Goal: Transaction & Acquisition: Obtain resource

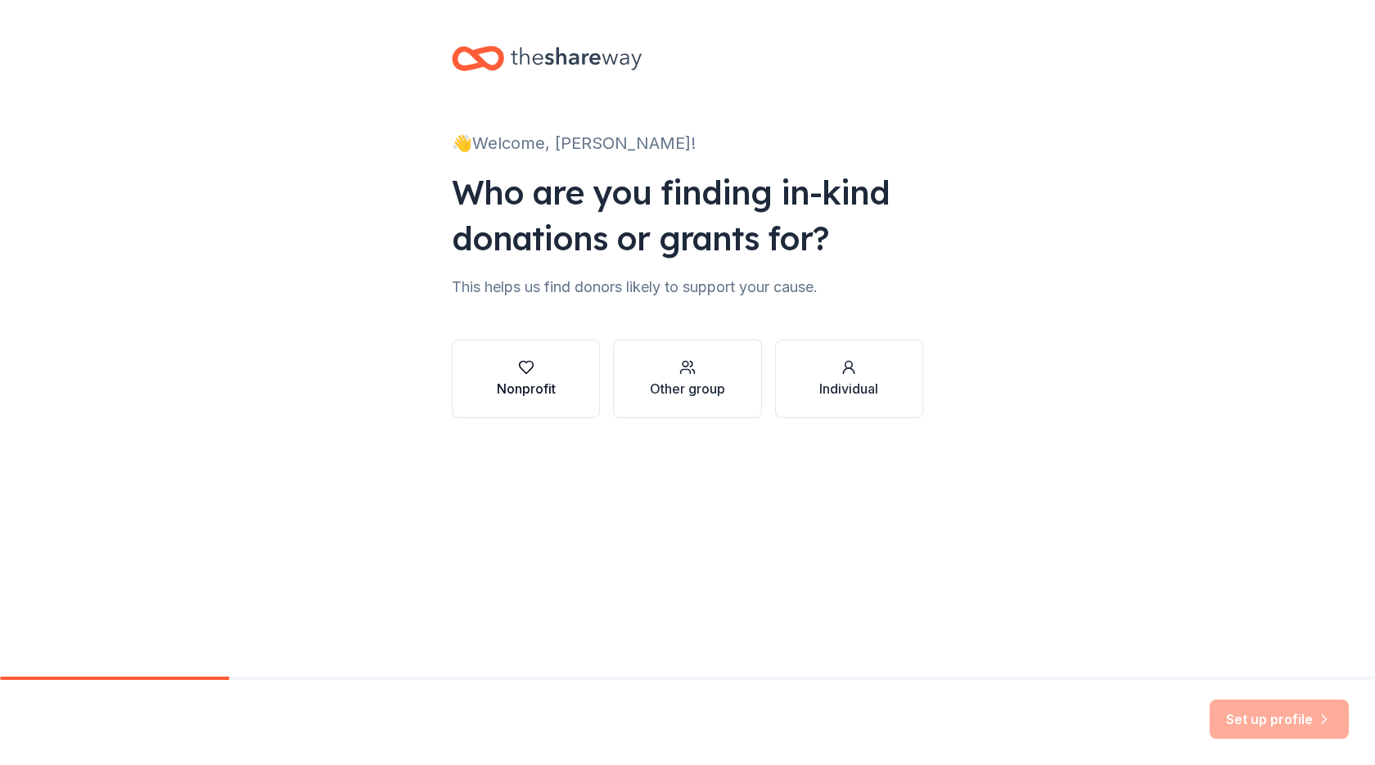
click at [503, 368] on div "button" at bounding box center [526, 367] width 59 height 16
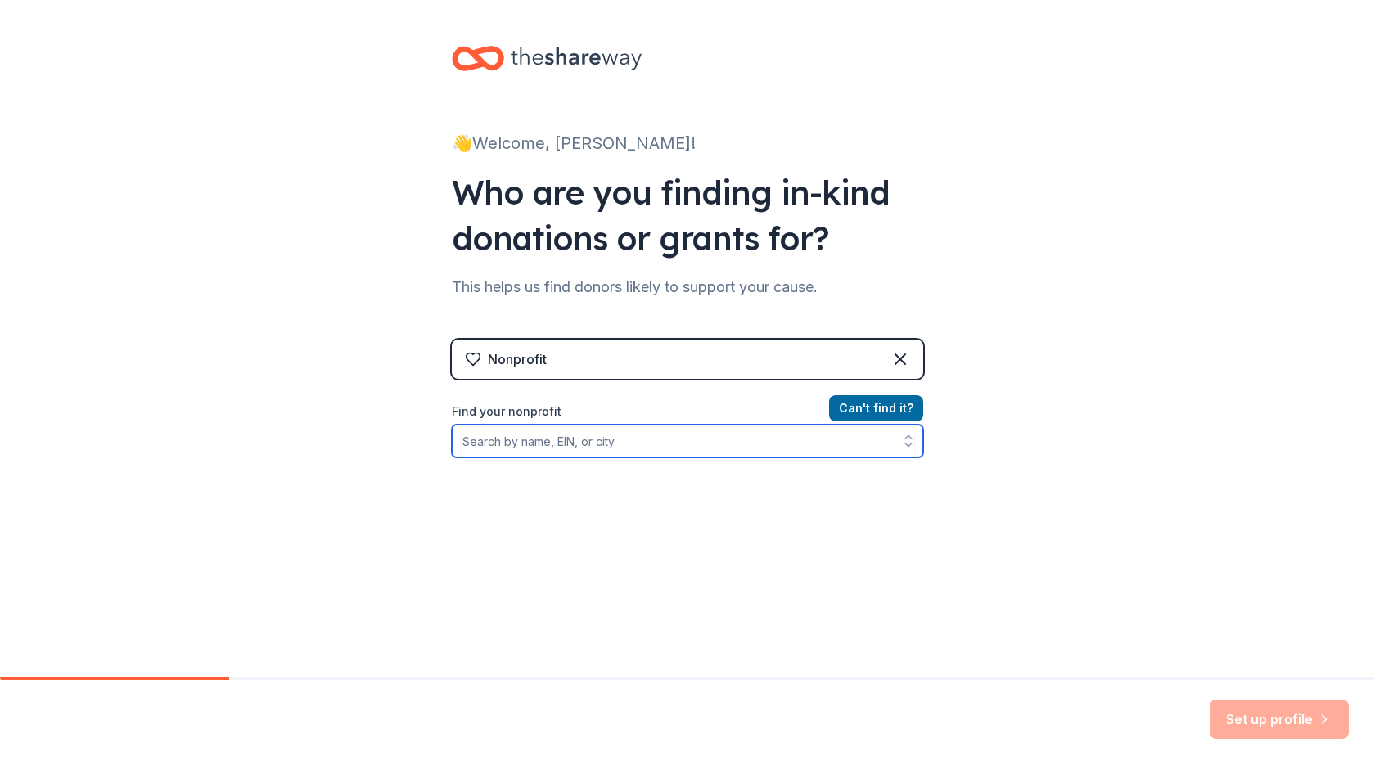
click at [598, 448] on input "Find your nonprofit" at bounding box center [688, 441] width 472 height 33
type input "59-1114292"
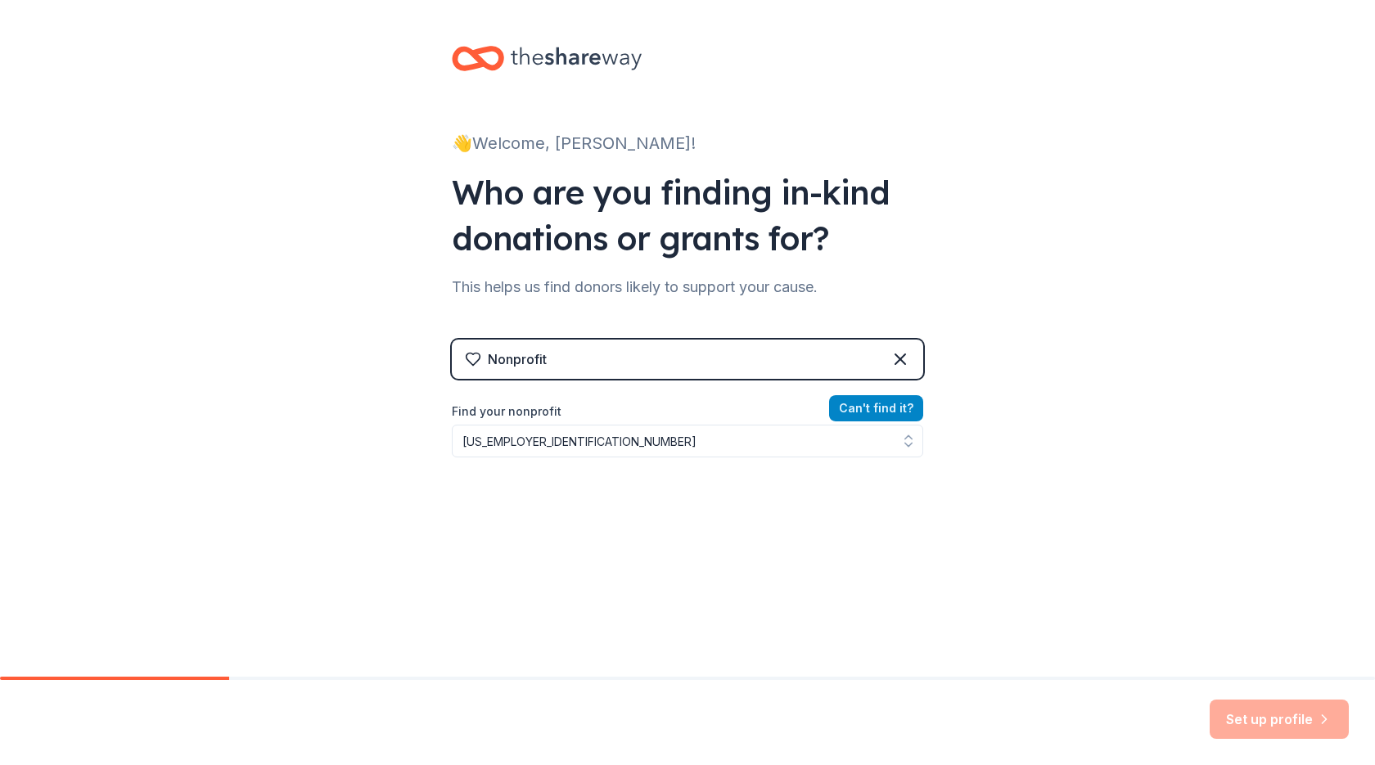
click at [884, 411] on button "Can ' t find it?" at bounding box center [876, 408] width 94 height 26
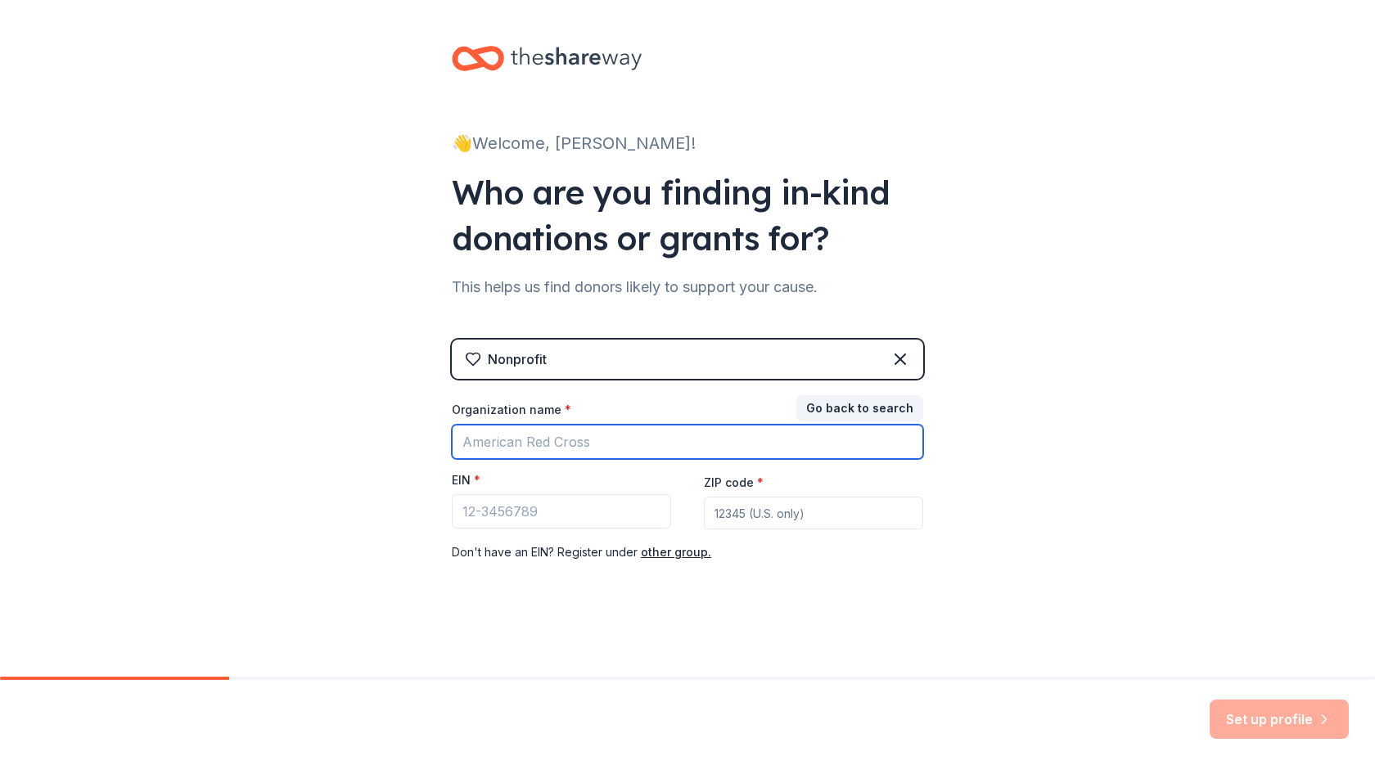
click at [579, 451] on input "Organization name *" at bounding box center [688, 442] width 472 height 34
type input "Boys and girls club of bay county"
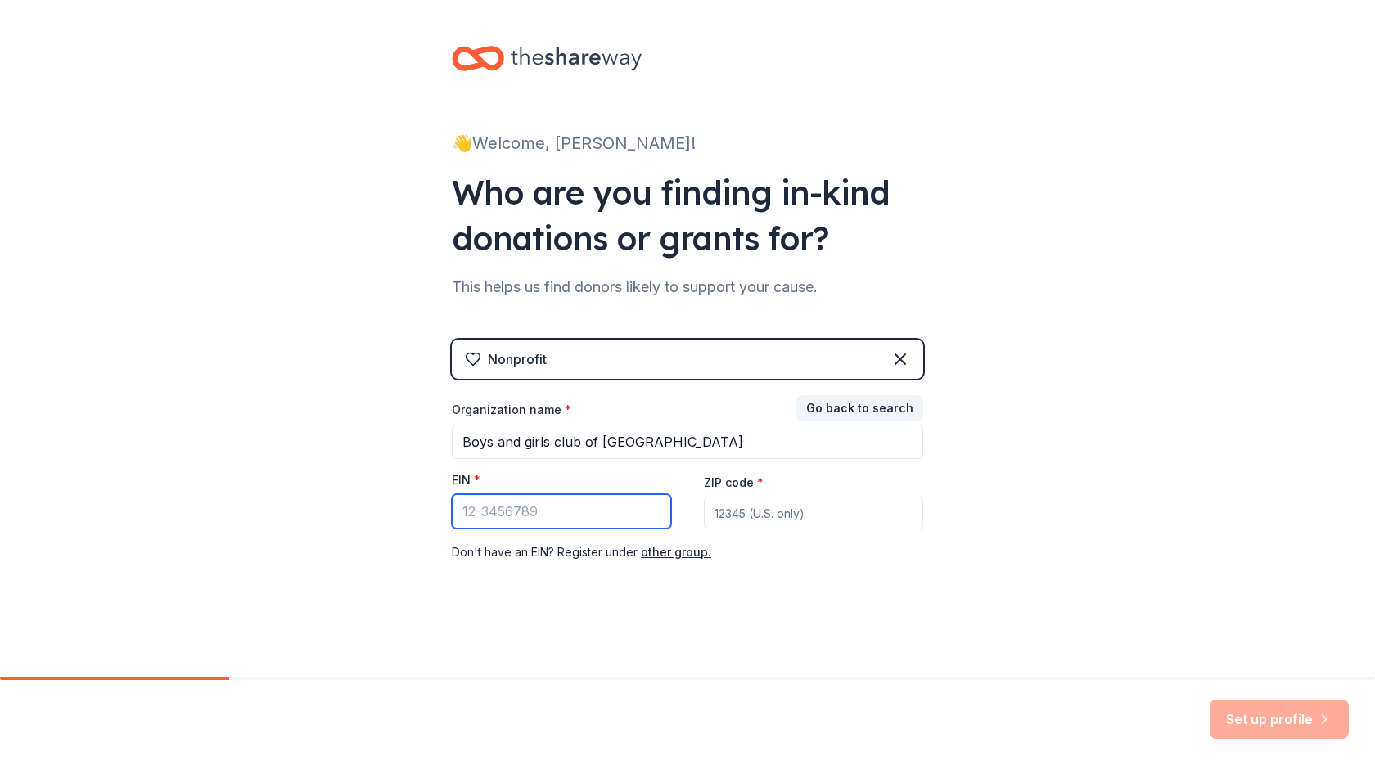
click at [546, 512] on input "EIN *" at bounding box center [561, 511] width 219 height 34
type input "59-1114292"
click at [842, 513] on input "ZIP code *" at bounding box center [813, 513] width 219 height 33
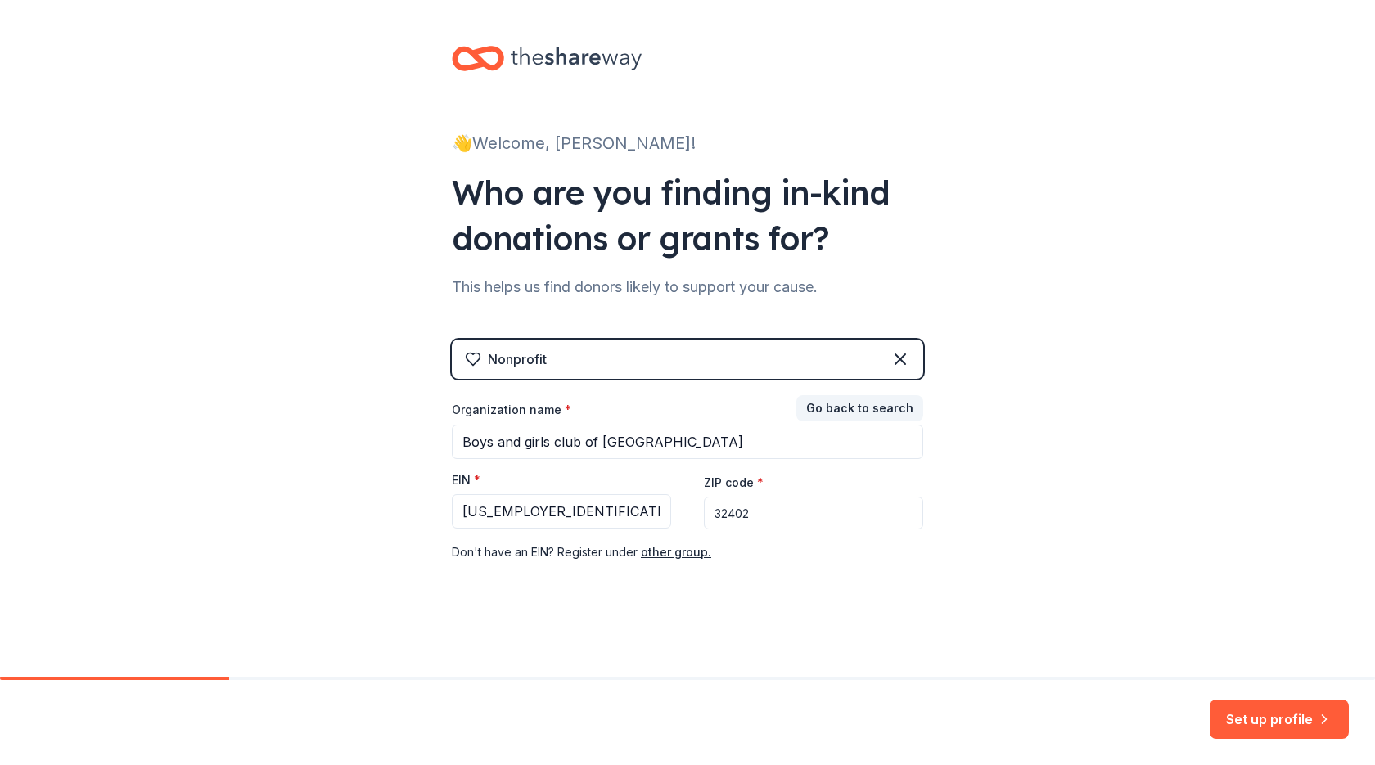
type input "32402"
click at [503, 640] on div "👋 Welcome, Christine! Who are you finding in-kind donations or grants for? This…" at bounding box center [688, 337] width 524 height 674
click at [1297, 722] on button "Set up profile" at bounding box center [1279, 719] width 139 height 39
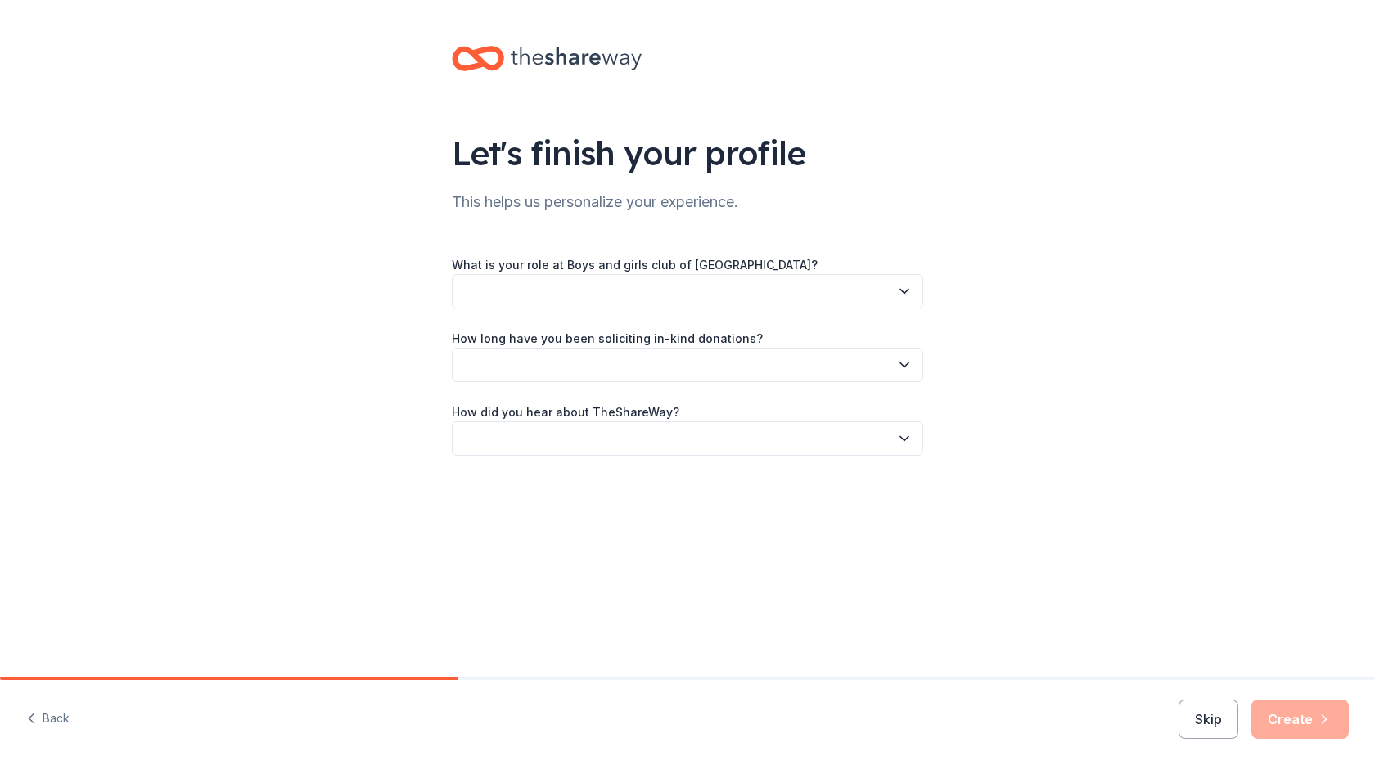
click at [906, 285] on icon "button" at bounding box center [904, 291] width 16 height 16
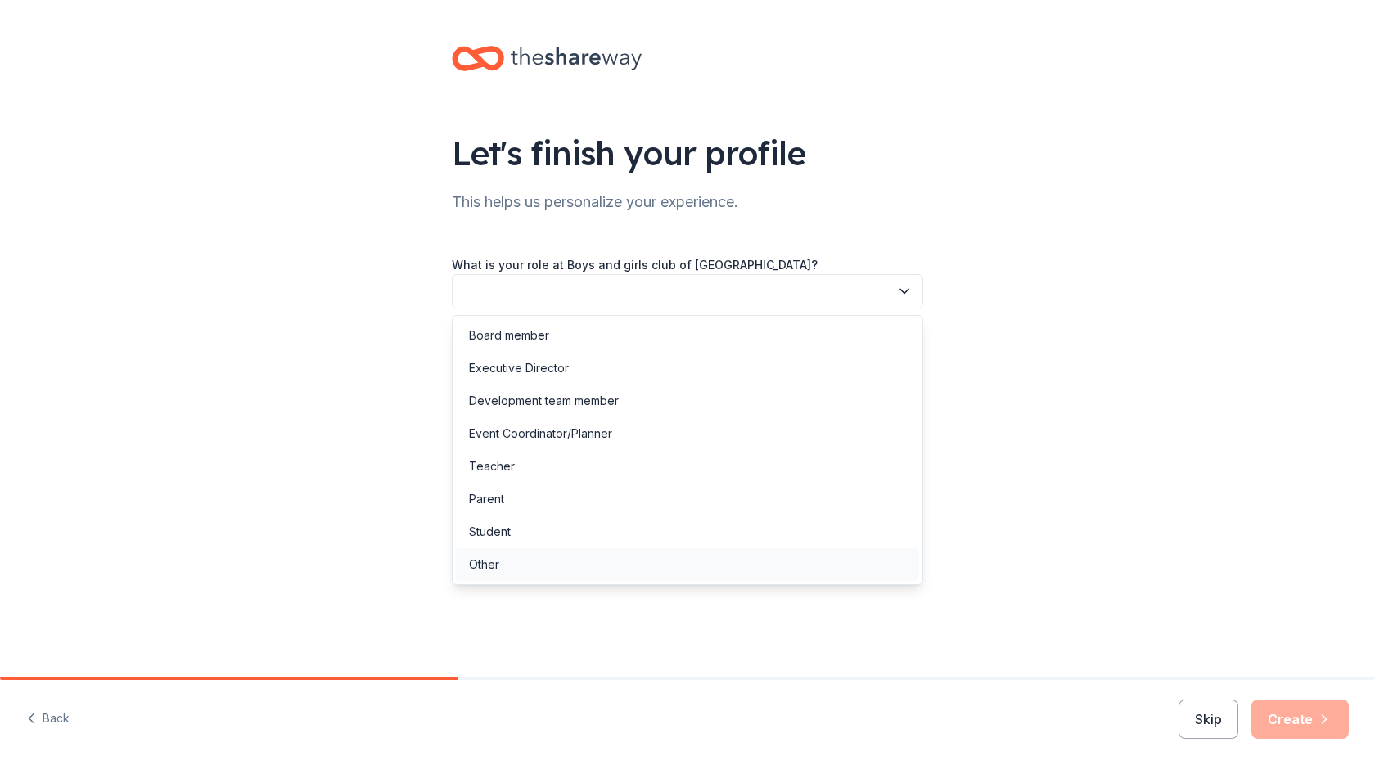
click at [526, 566] on div "Other" at bounding box center [687, 564] width 463 height 33
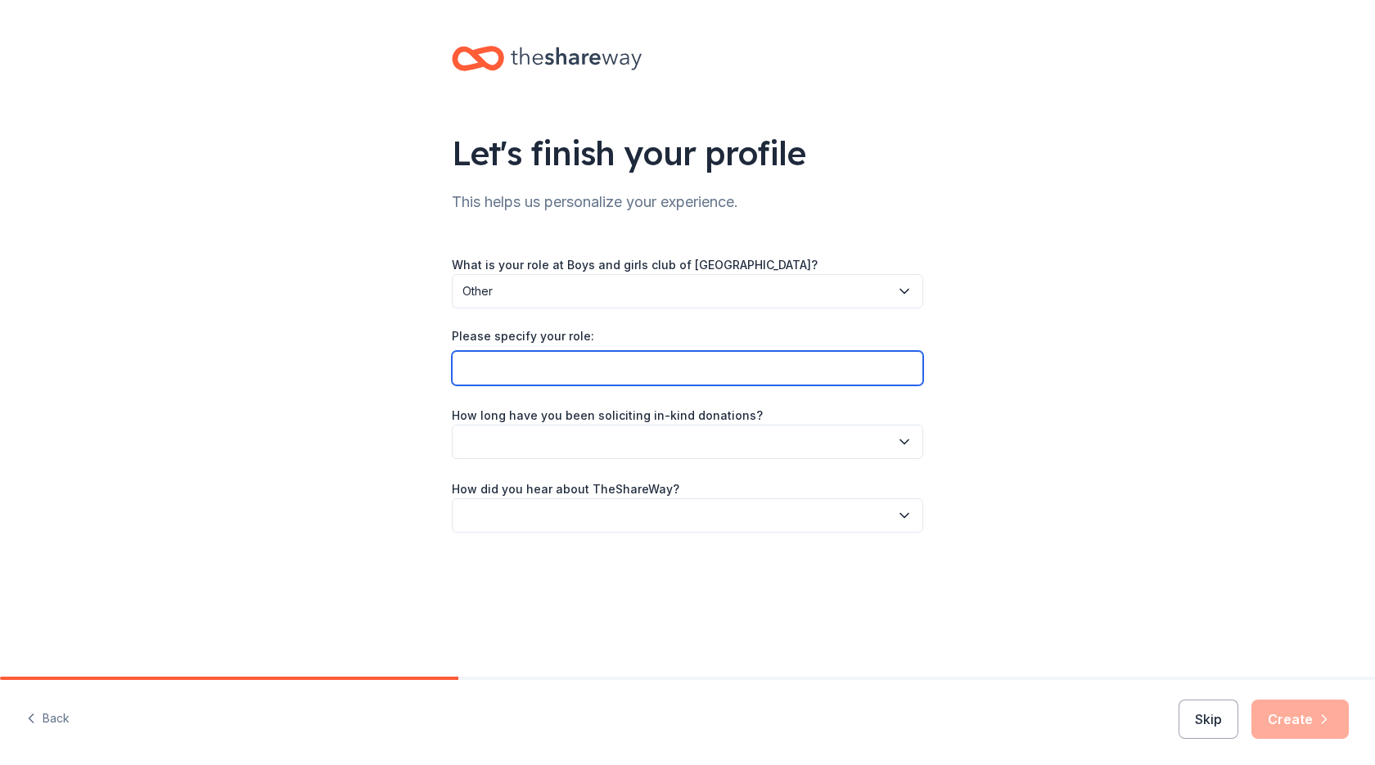
click at [566, 372] on input "Please specify your role:" at bounding box center [688, 368] width 472 height 34
type input "Unit Director"
click at [903, 444] on icon "button" at bounding box center [904, 442] width 16 height 16
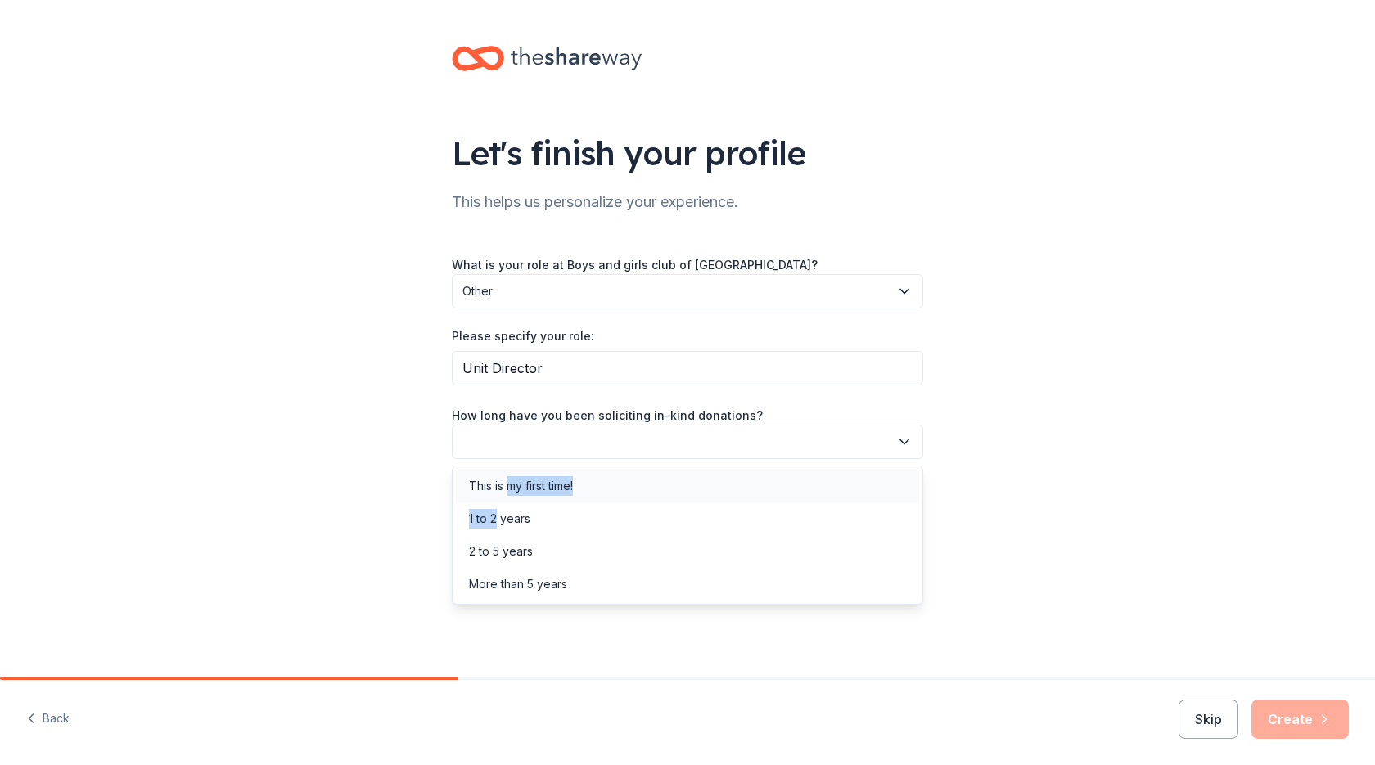
drag, startPoint x: 498, startPoint y: 526, endPoint x: 512, endPoint y: 485, distance: 43.2
click at [512, 485] on div "This is my first time! 1 to 2 years 2 to 5 years More than 5 years" at bounding box center [688, 535] width 472 height 139
drag, startPoint x: 512, startPoint y: 485, endPoint x: 480, endPoint y: 489, distance: 32.2
click at [480, 489] on div "This is my first time!" at bounding box center [521, 486] width 104 height 20
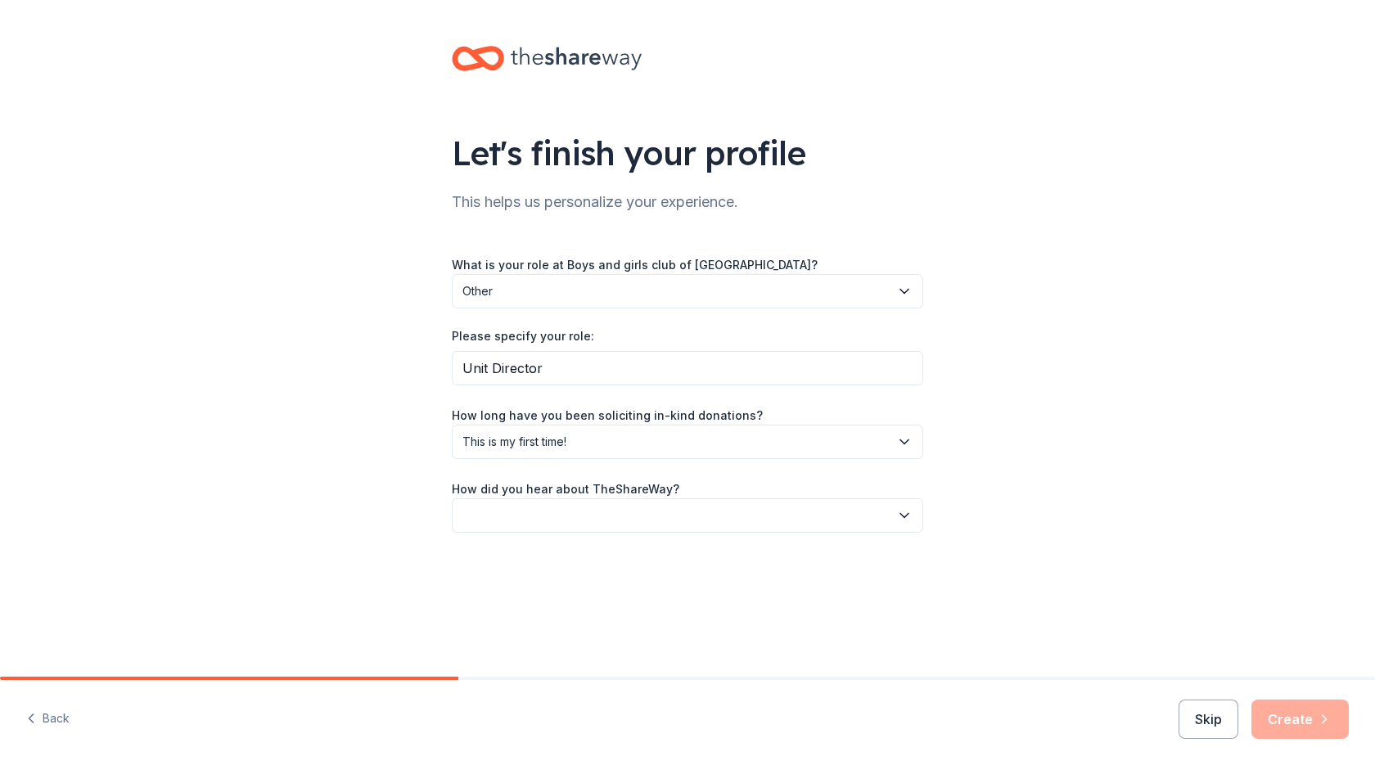
click at [707, 521] on button "button" at bounding box center [688, 516] width 472 height 34
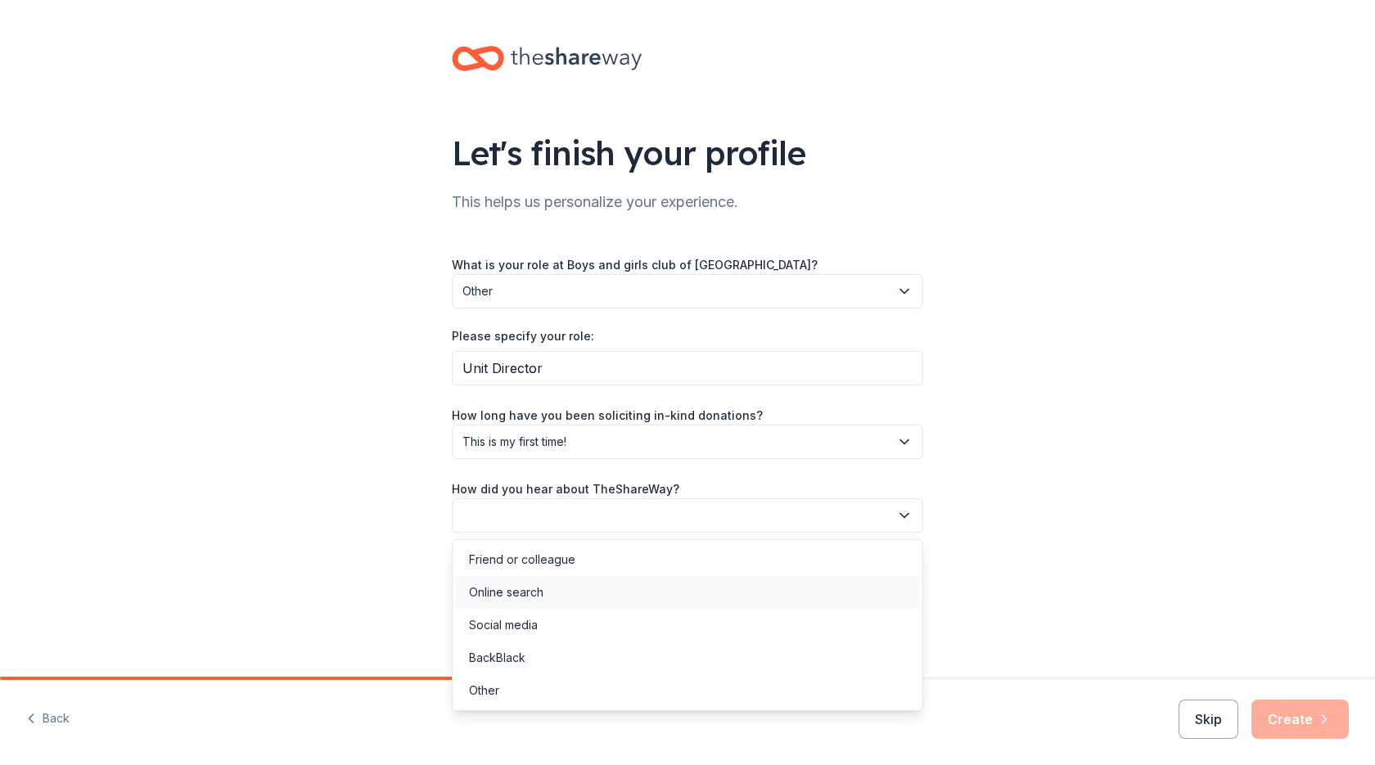
click at [500, 591] on div "Online search" at bounding box center [506, 593] width 74 height 20
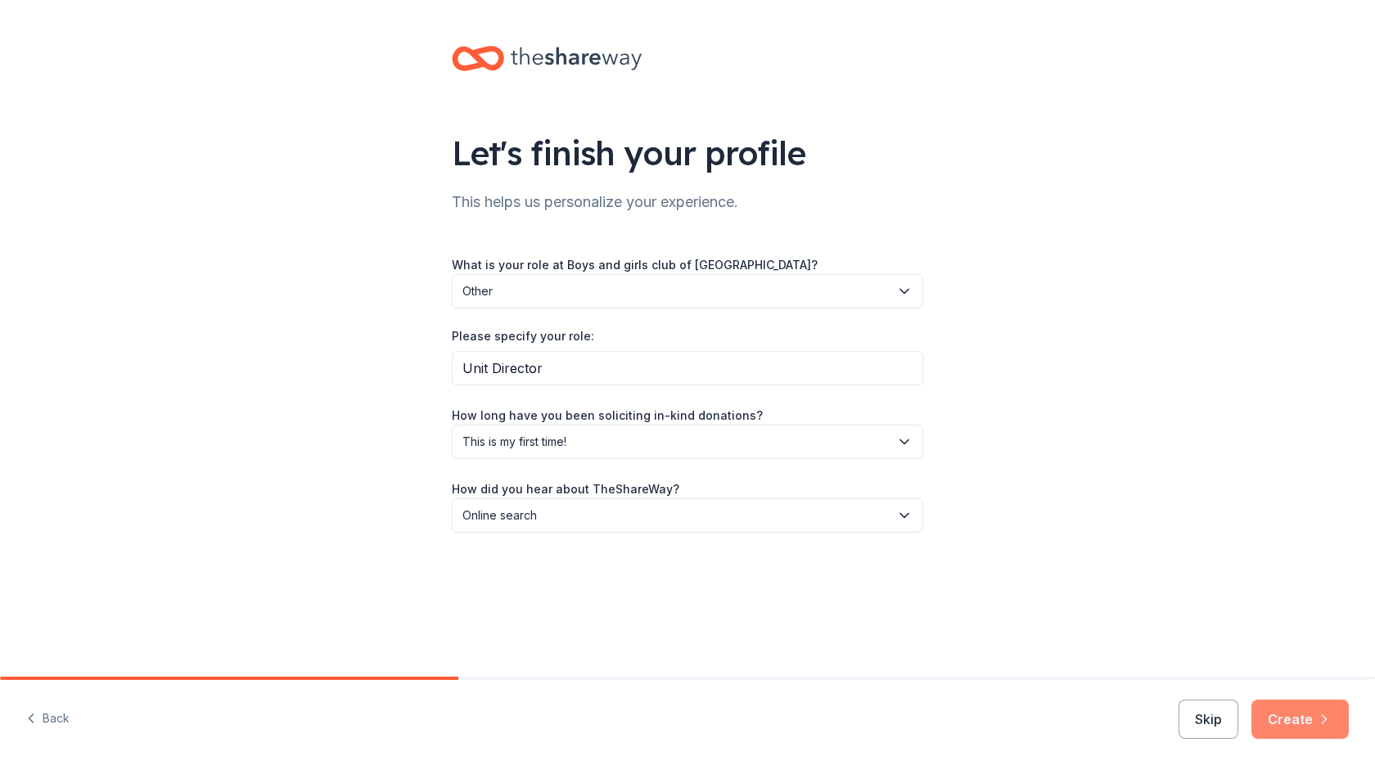
click at [1312, 715] on button "Create" at bounding box center [1300, 719] width 97 height 39
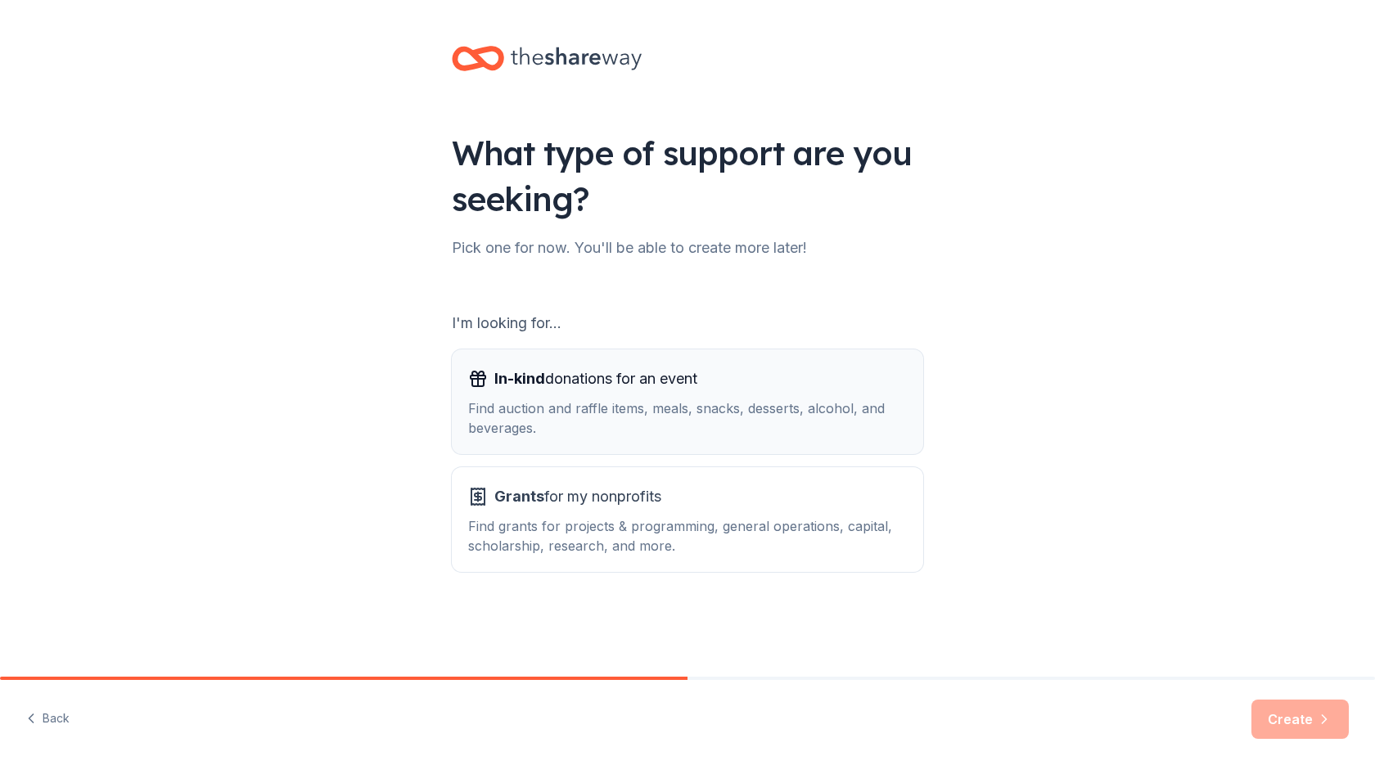
click at [564, 445] on button "In-kind donations for an event Find auction and raffle items, meals, snacks, de…" at bounding box center [688, 402] width 472 height 105
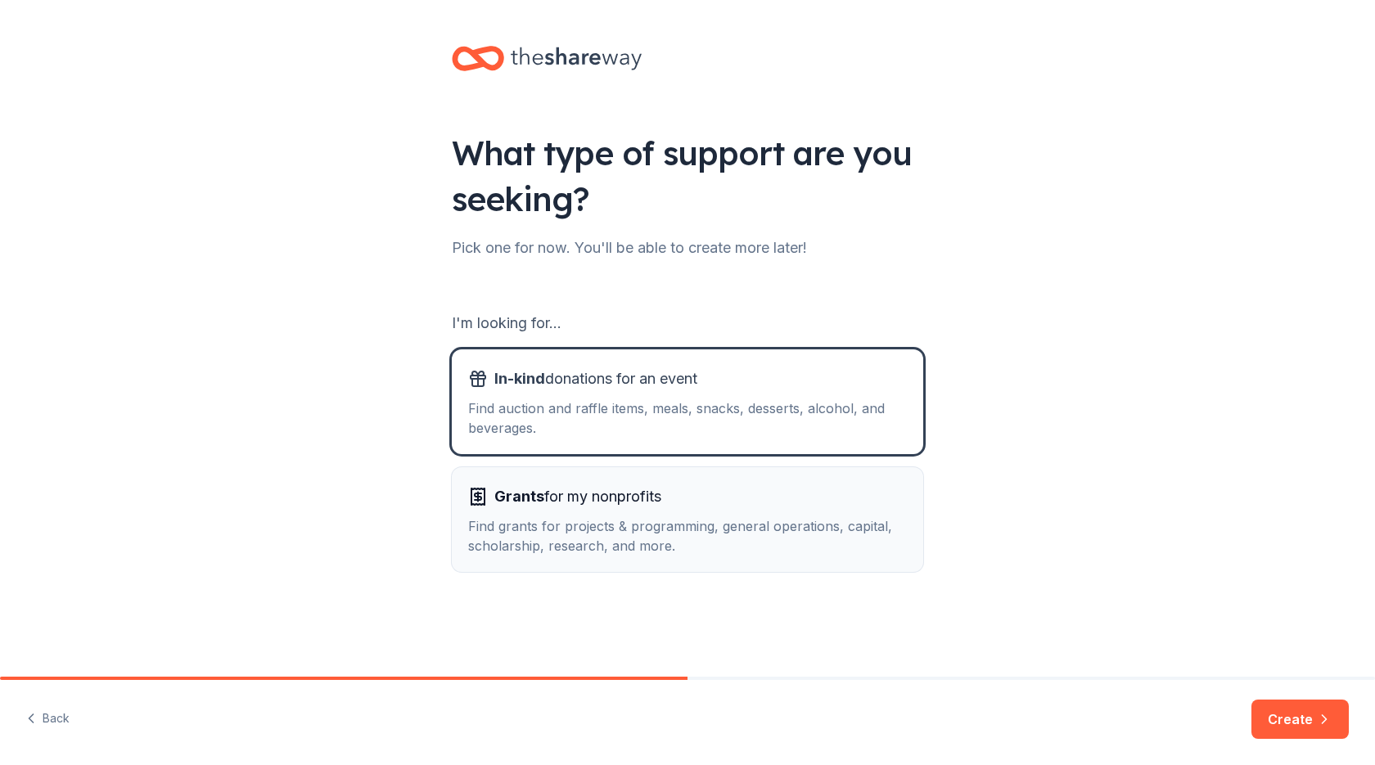
click at [553, 499] on span "Grants for my nonprofits" at bounding box center [577, 497] width 167 height 26
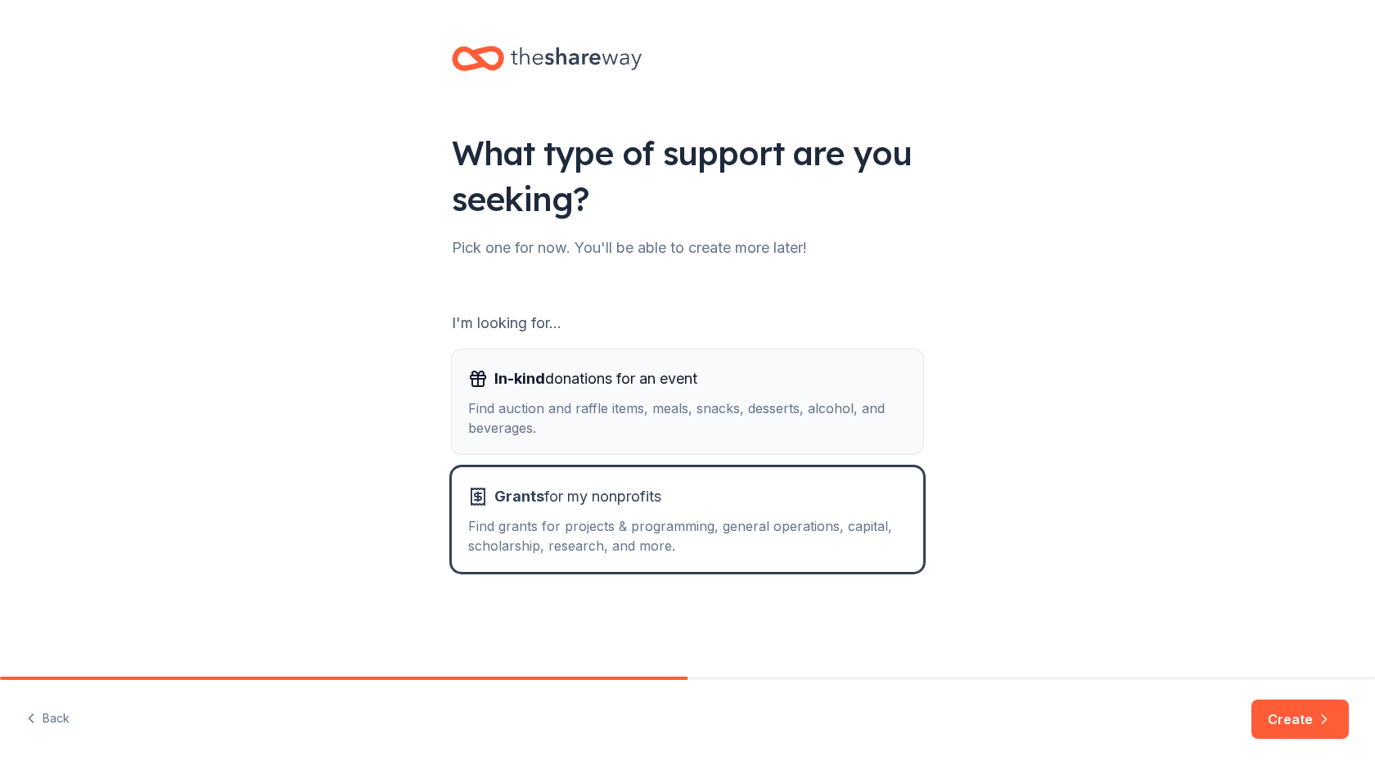
click at [553, 429] on div "Find auction and raffle items, meals, snacks, desserts, alcohol, and beverages." at bounding box center [687, 418] width 439 height 39
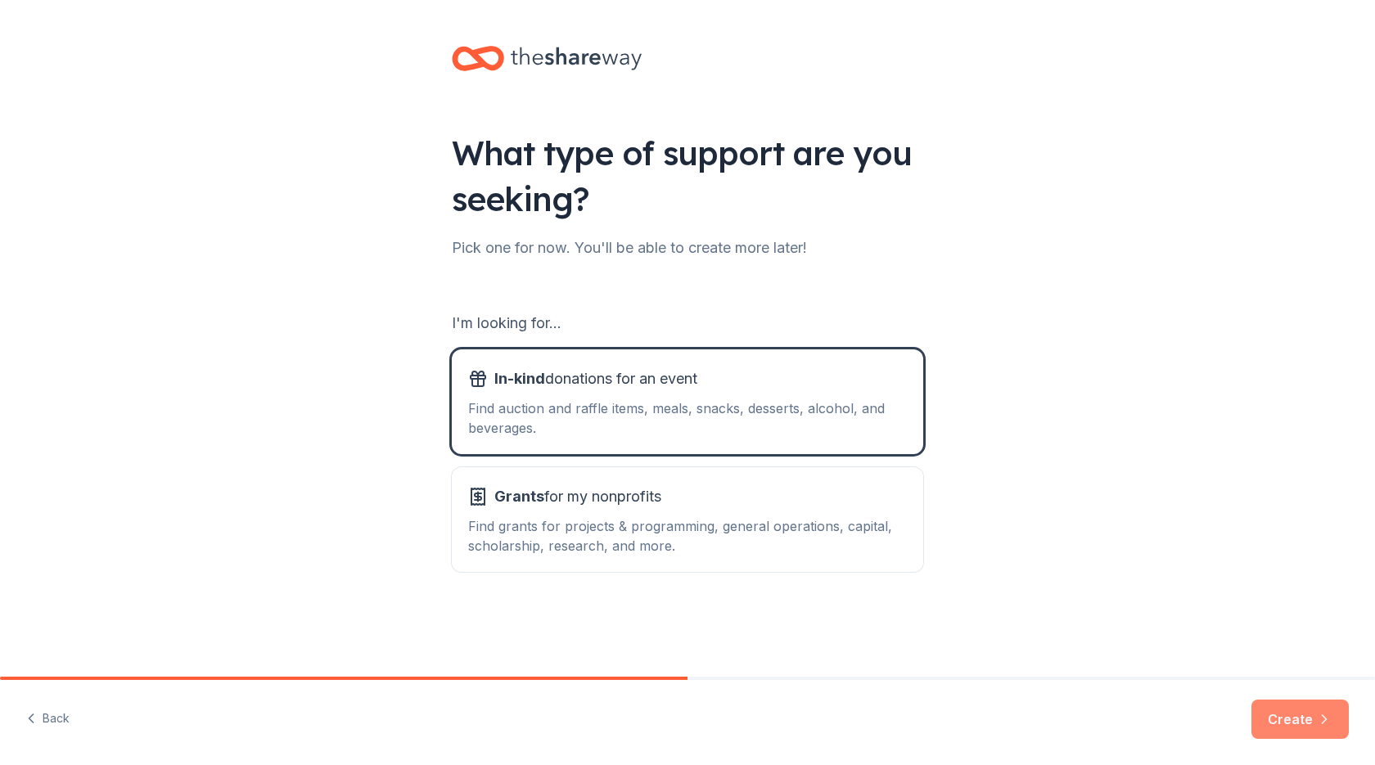
click at [1317, 712] on icon "button" at bounding box center [1324, 719] width 16 height 16
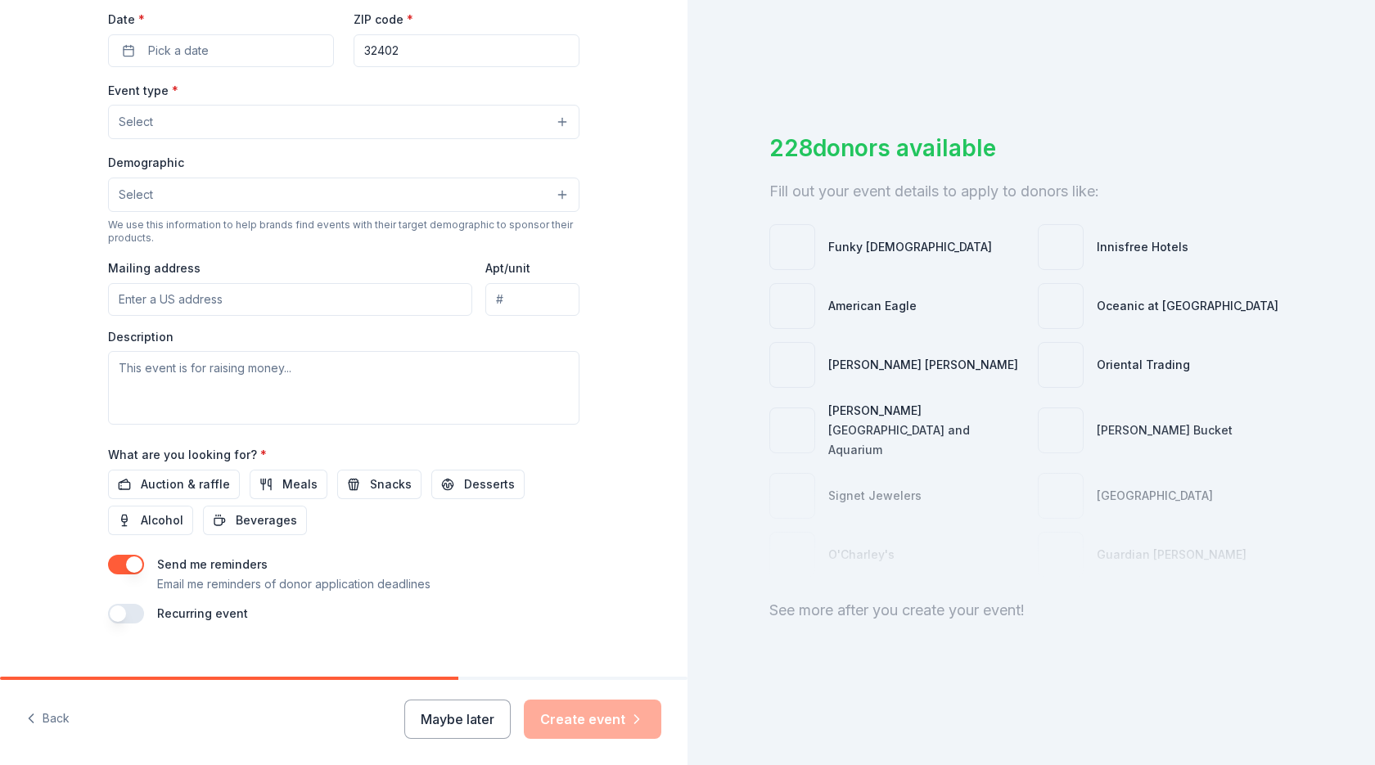
scroll to position [413, 0]
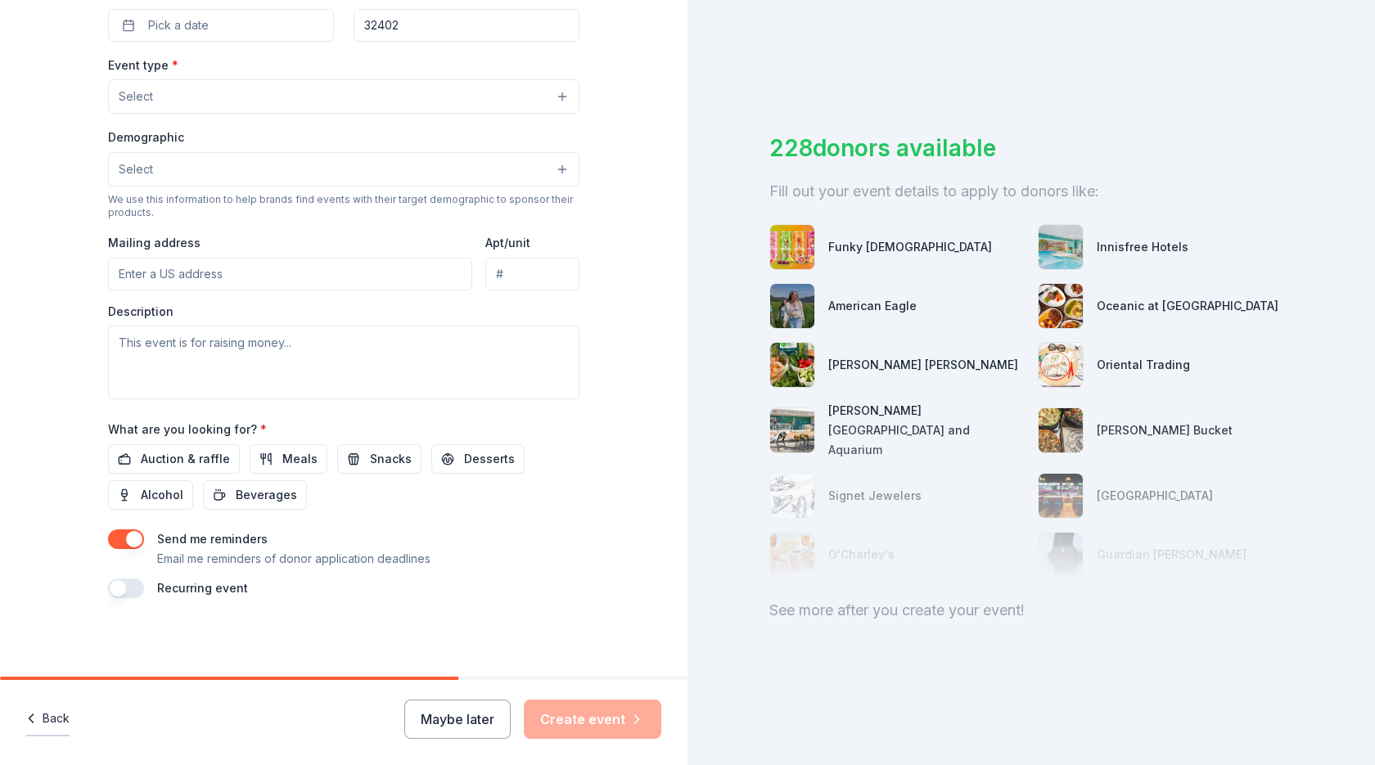
click at [51, 720] on button "Back" at bounding box center [47, 719] width 43 height 34
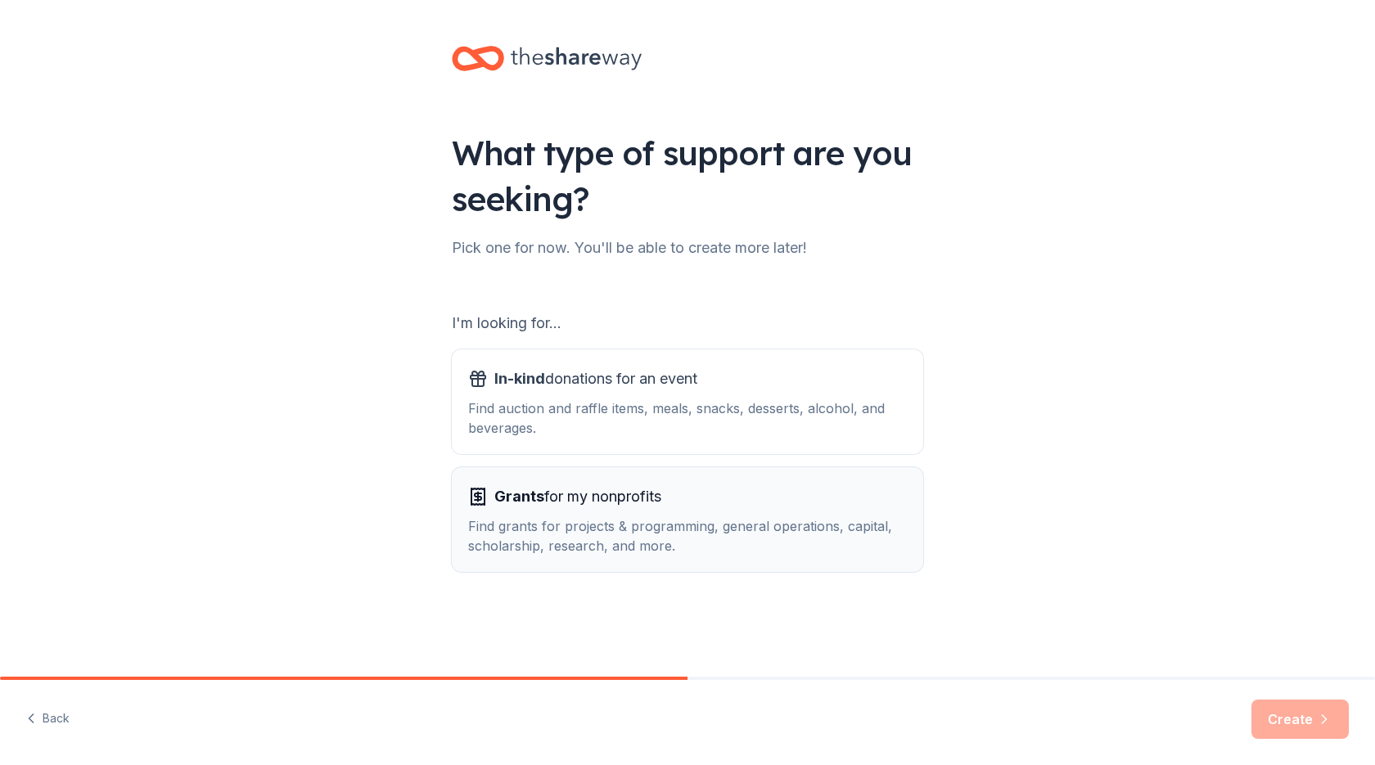
click at [697, 536] on div "Find grants for projects & programming, general operations, capital, scholarshi…" at bounding box center [687, 536] width 439 height 39
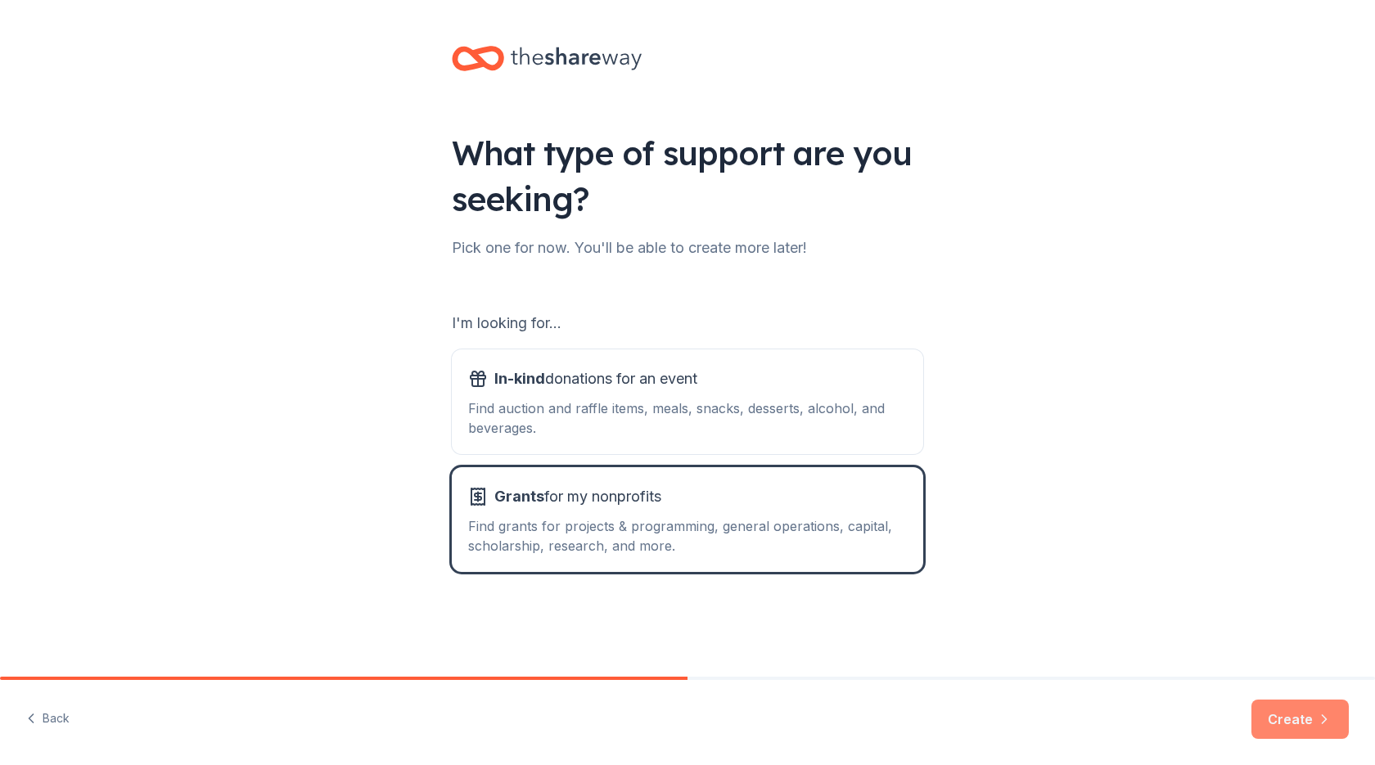
click at [1282, 709] on button "Create" at bounding box center [1300, 719] width 97 height 39
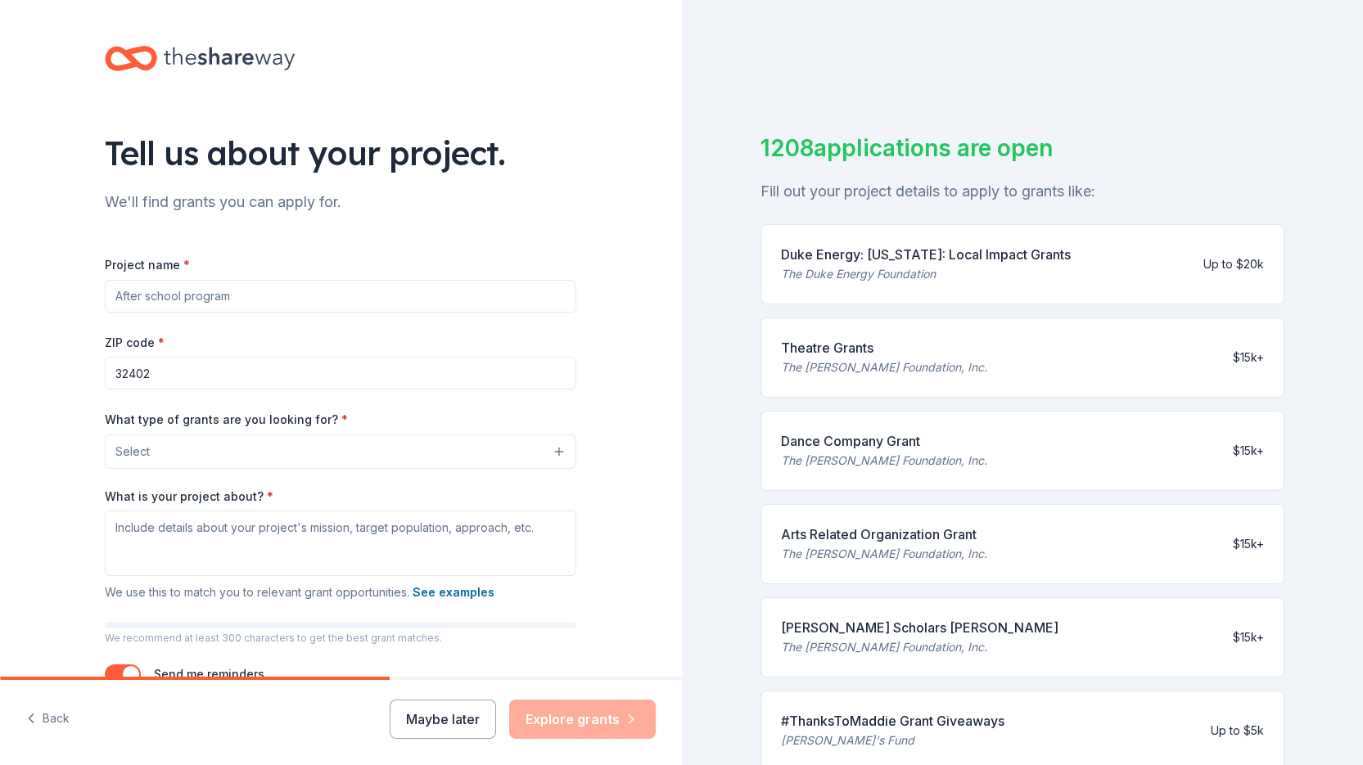
click at [214, 308] on input "Project name *" at bounding box center [341, 296] width 472 height 33
type input "After school program"
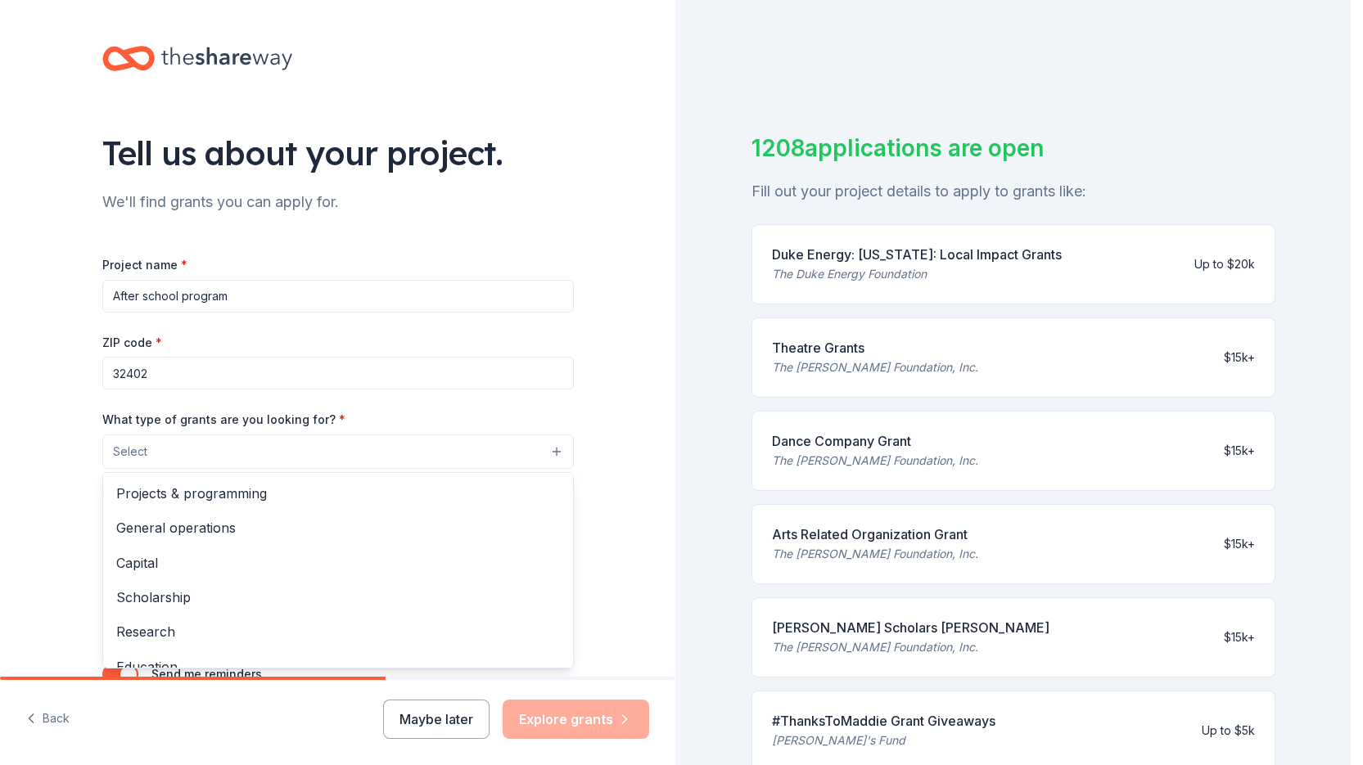
click at [152, 444] on button "Select" at bounding box center [338, 452] width 472 height 34
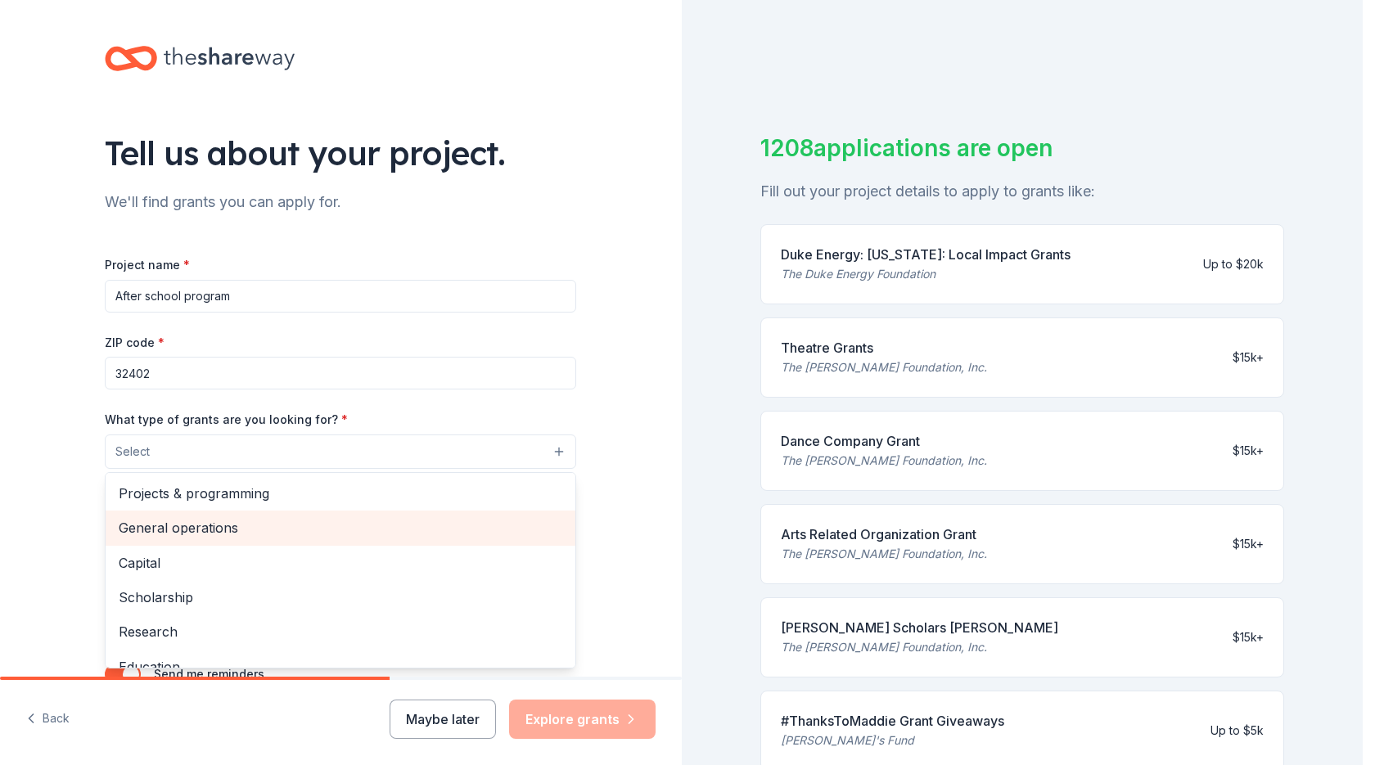
click at [430, 532] on span "General operations" at bounding box center [341, 527] width 444 height 21
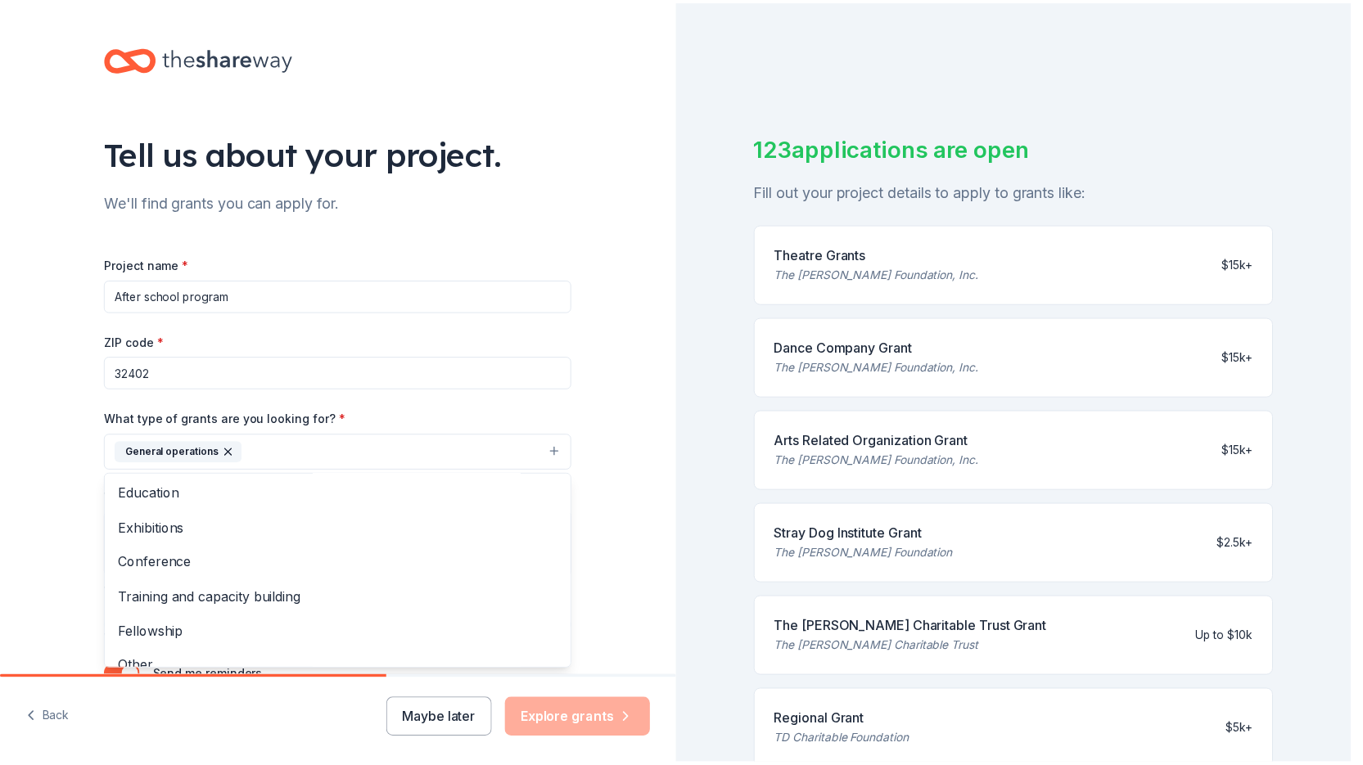
scroll to position [159, 0]
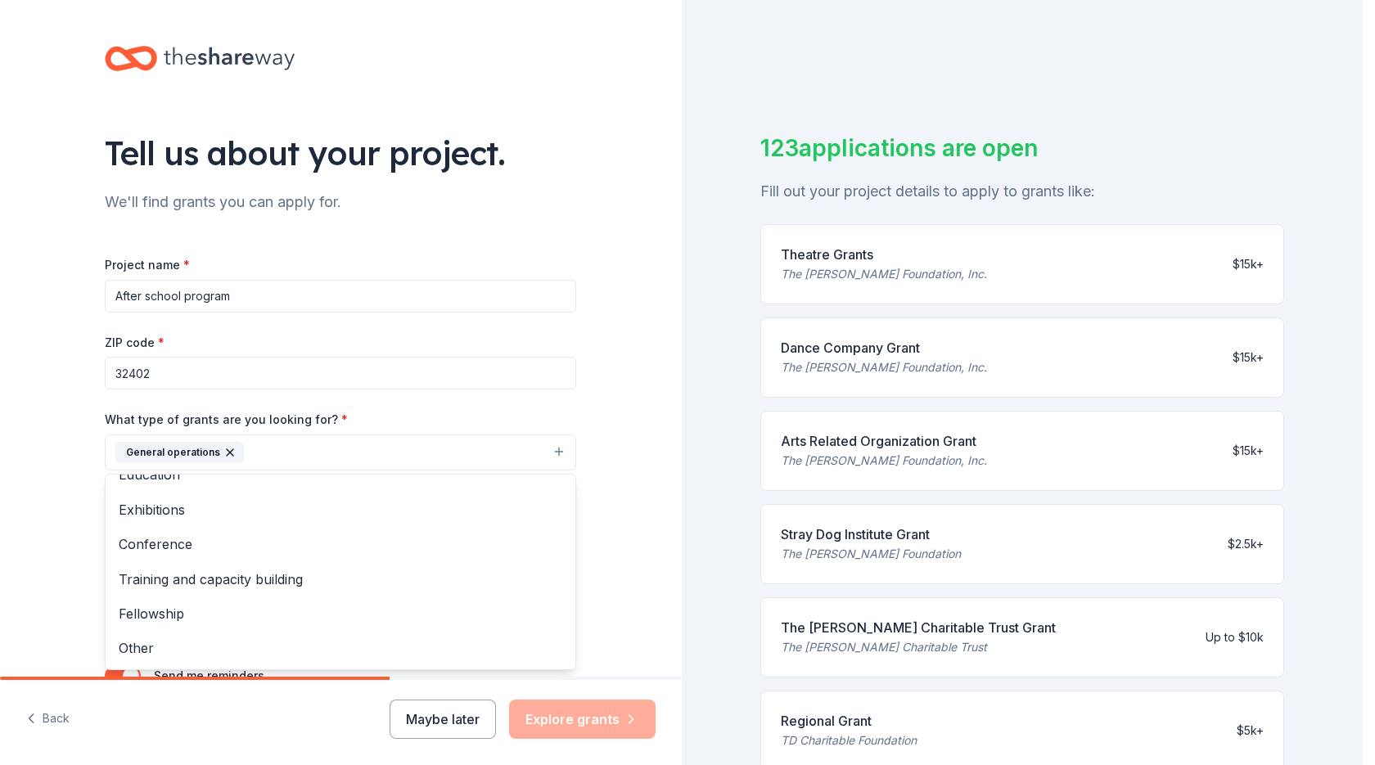
click at [0, 554] on div "Tell us about your project. We'll find grants you can apply for. Project name *…" at bounding box center [341, 392] width 682 height 784
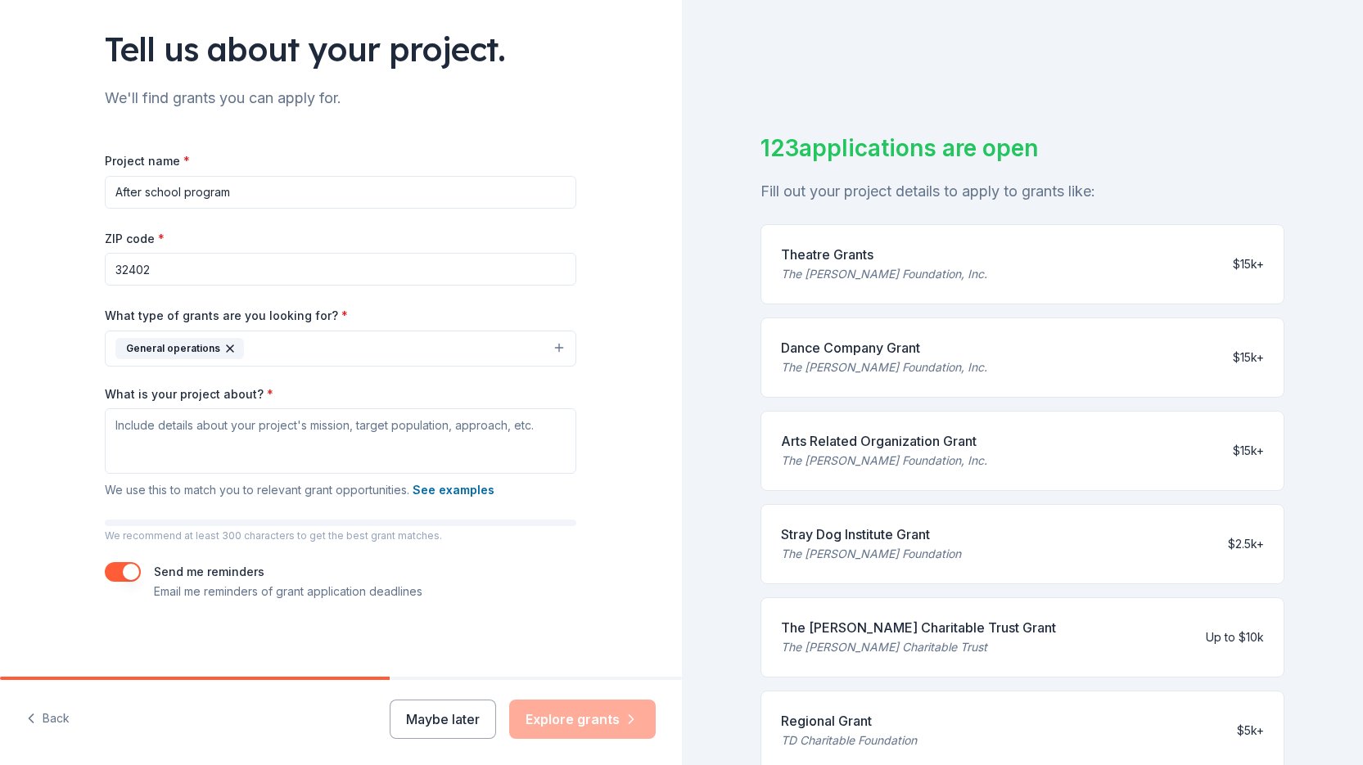
scroll to position [107, 0]
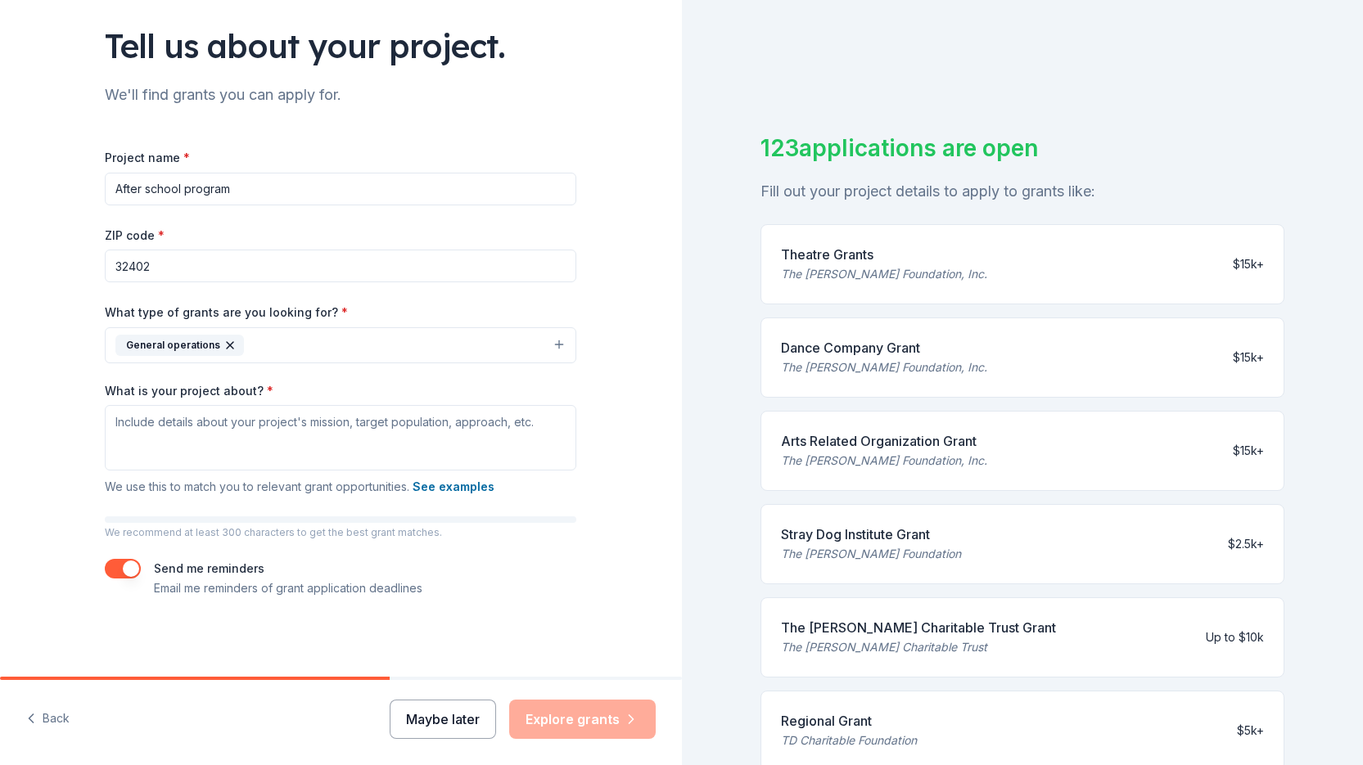
click at [435, 708] on button "Maybe later" at bounding box center [443, 719] width 106 height 39
click at [440, 722] on button "Maybe later" at bounding box center [443, 719] width 106 height 39
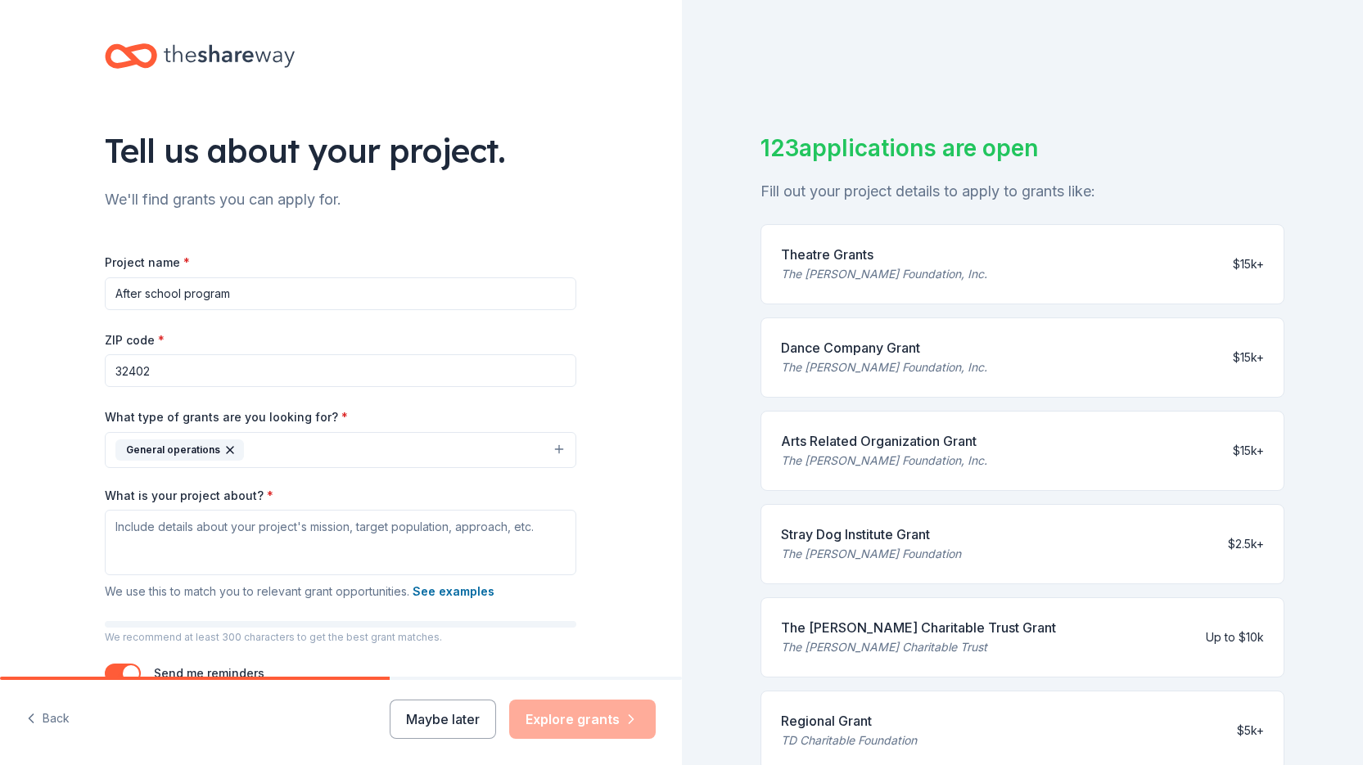
scroll to position [0, 0]
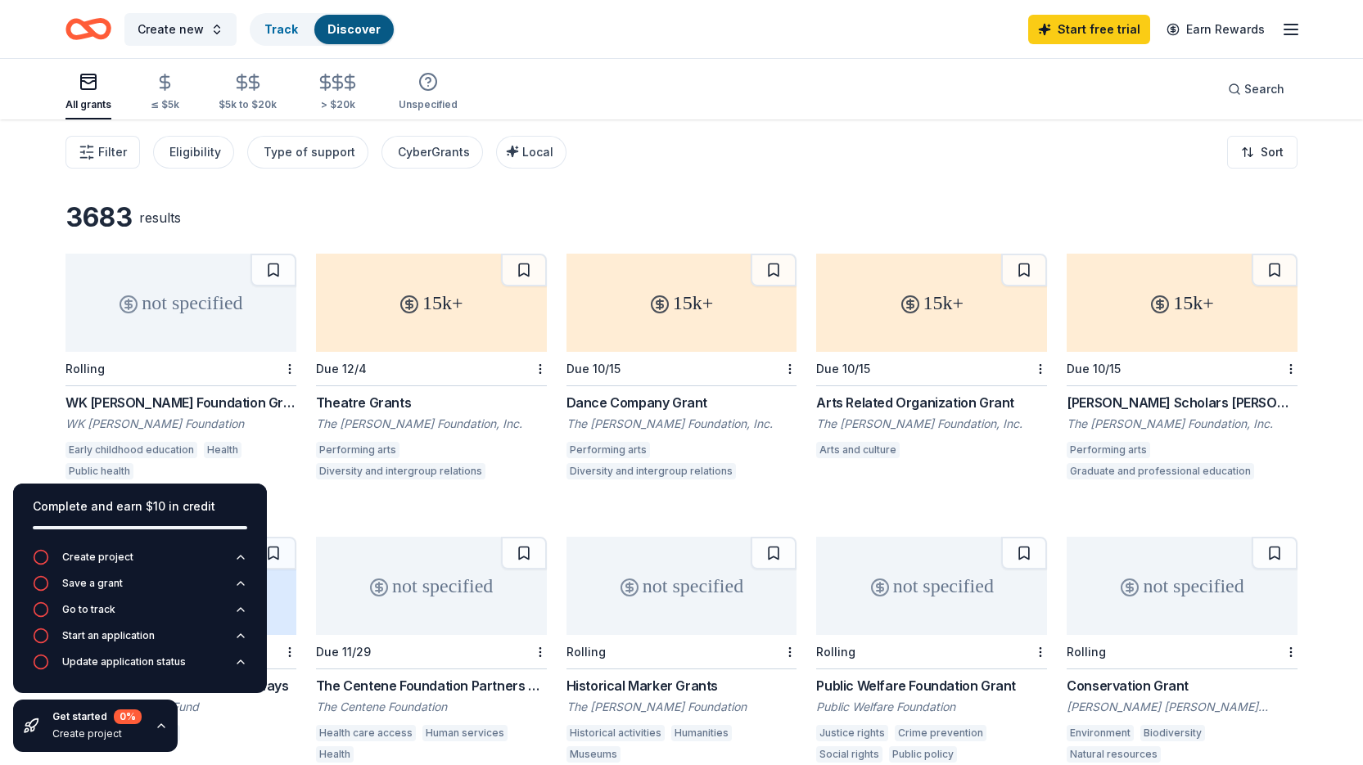
click at [757, 204] on div "3683 results" at bounding box center [681, 217] width 1232 height 33
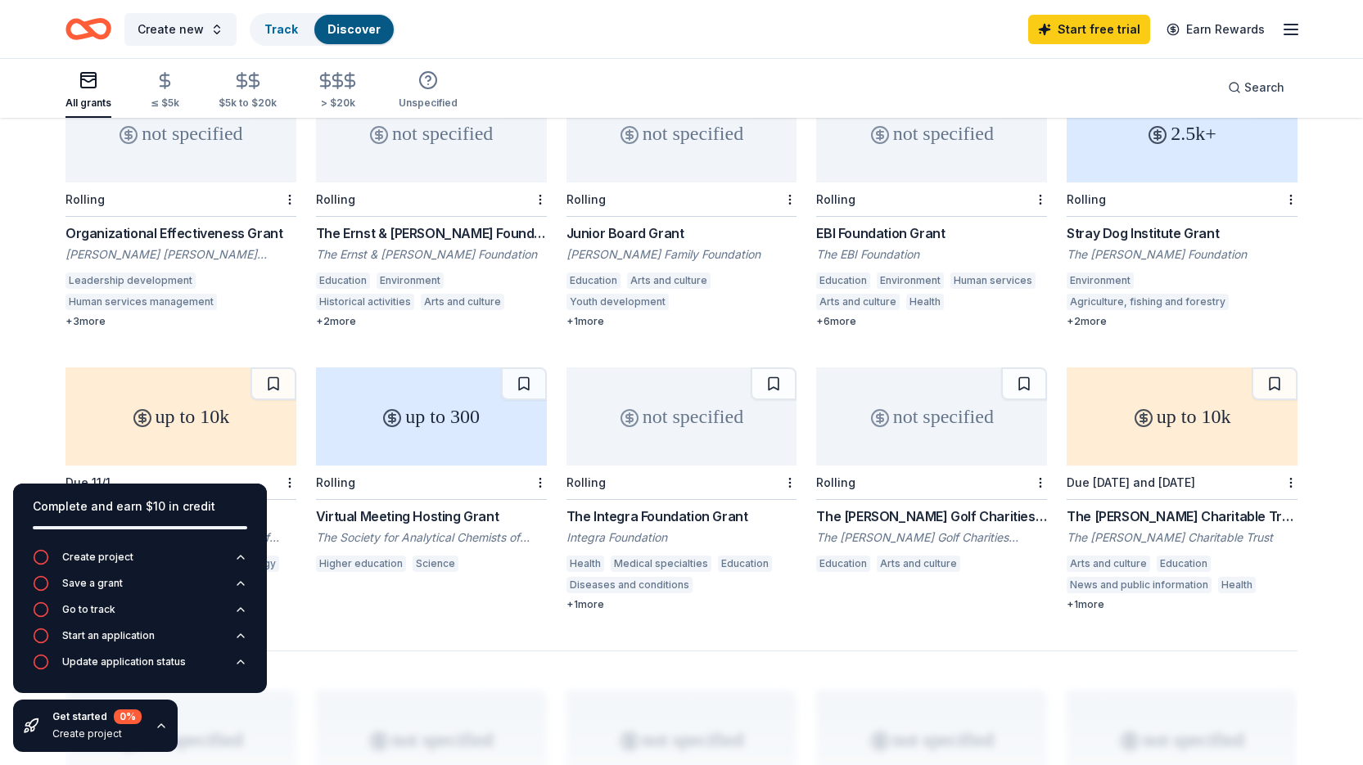
scroll to position [737, 0]
click at [1208, 506] on div "The [PERSON_NAME] Charitable Trust Grant" at bounding box center [1182, 516] width 231 height 20
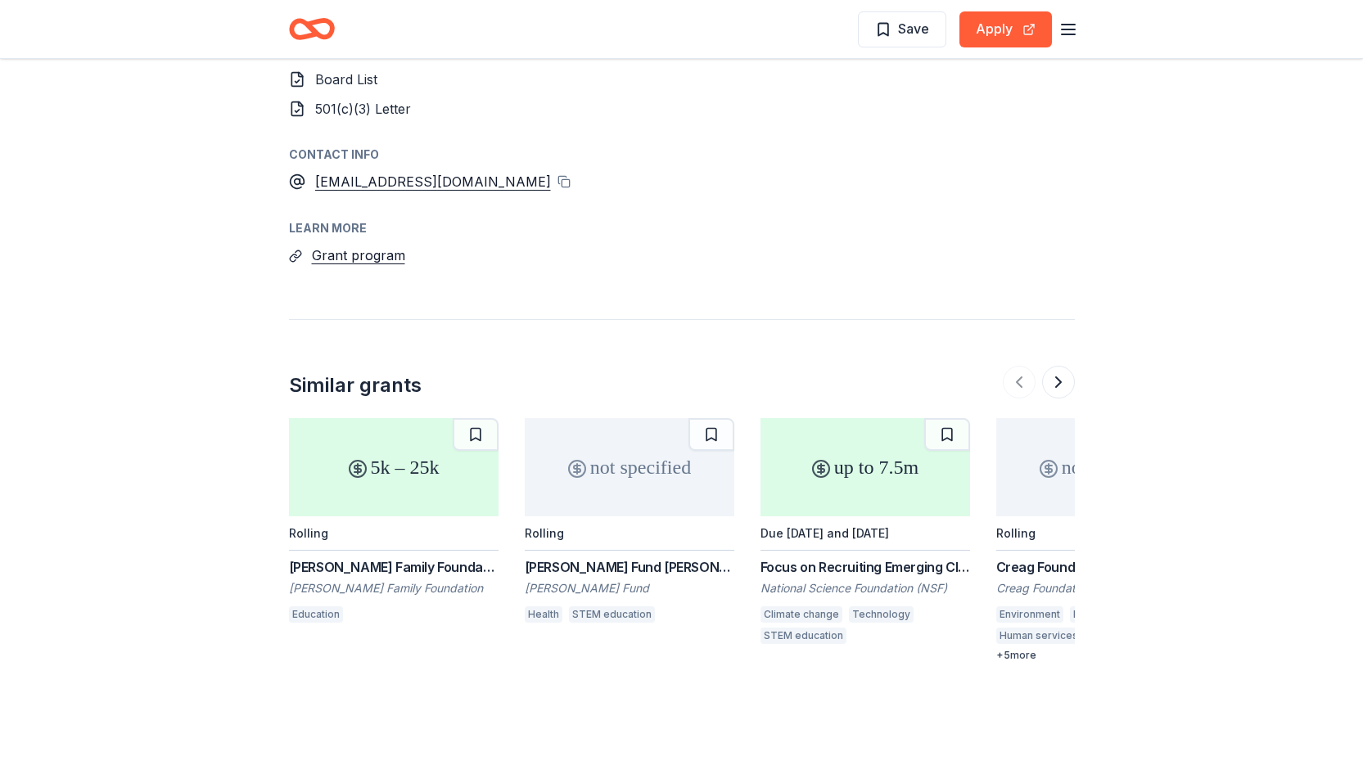
scroll to position [1473, 0]
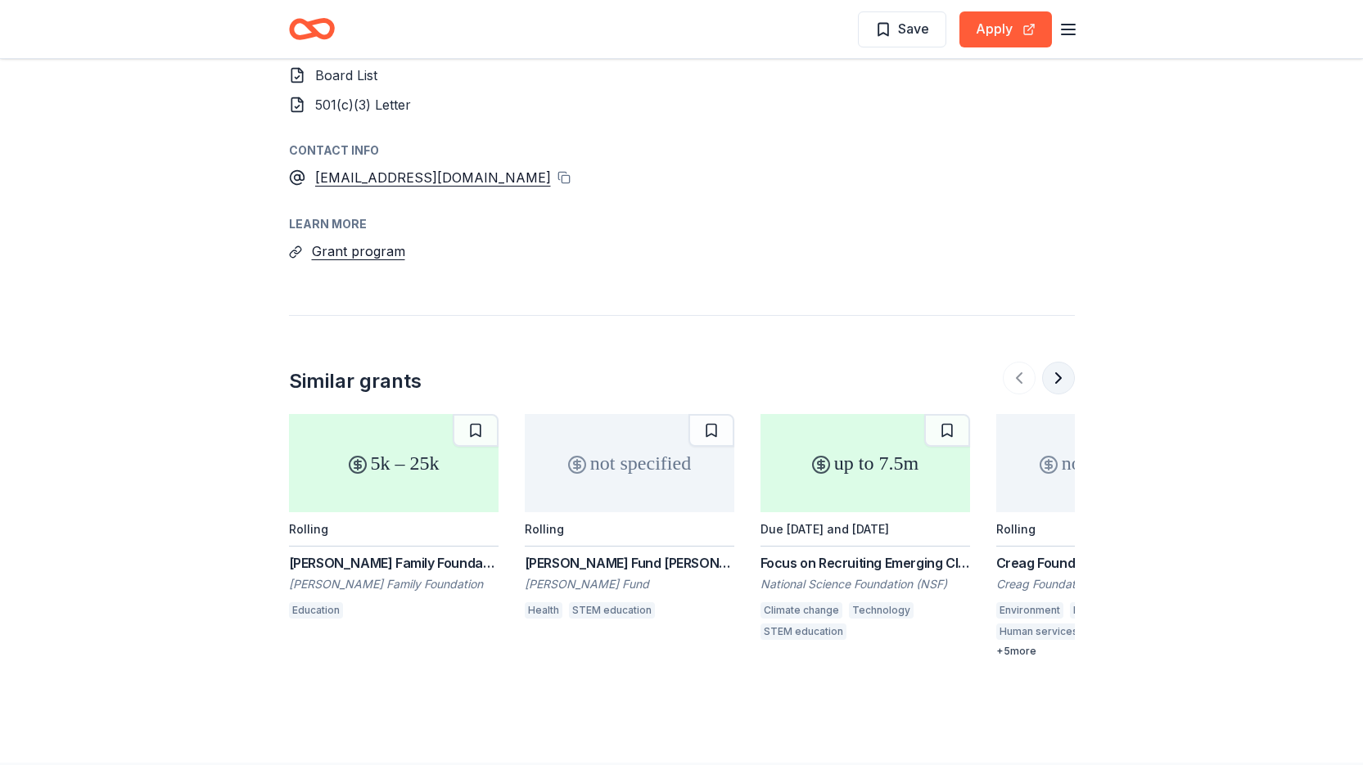
click at [1053, 376] on button at bounding box center [1058, 378] width 33 height 33
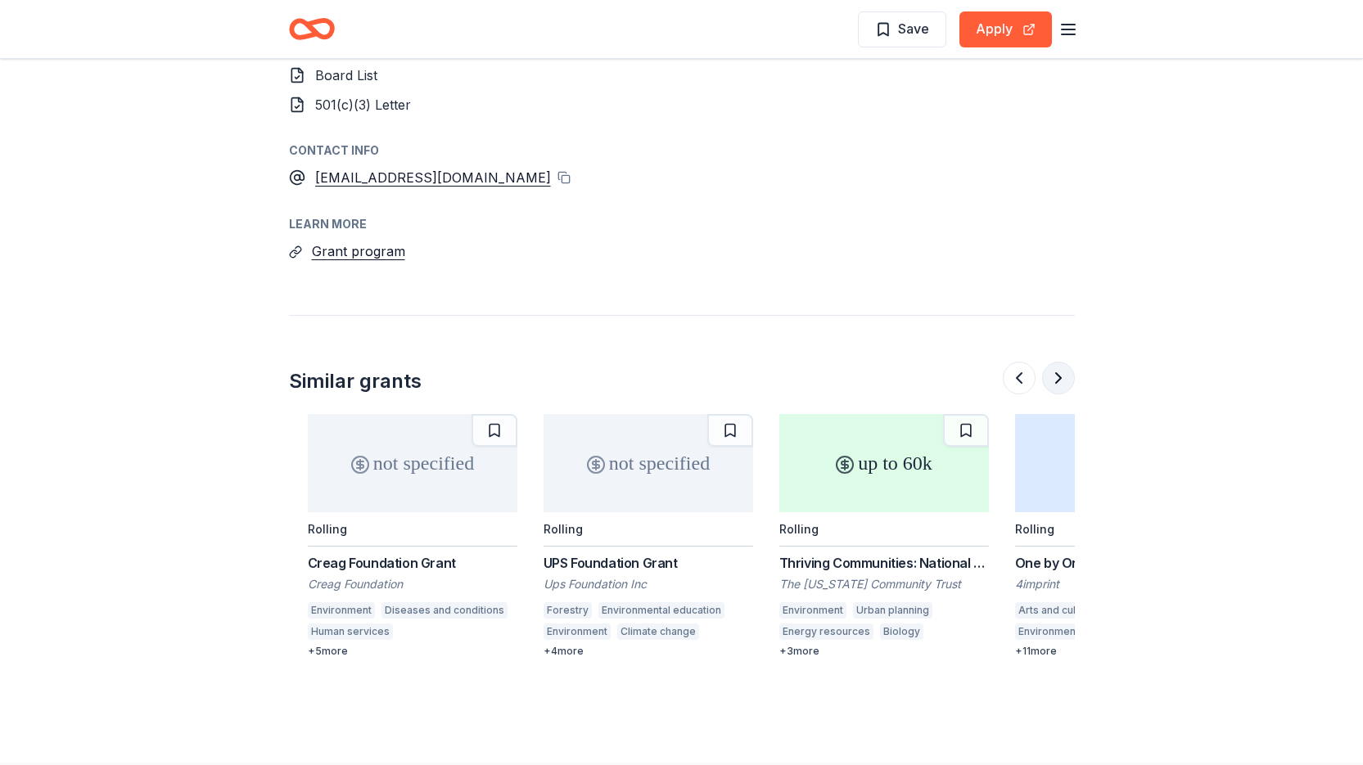
scroll to position [0, 707]
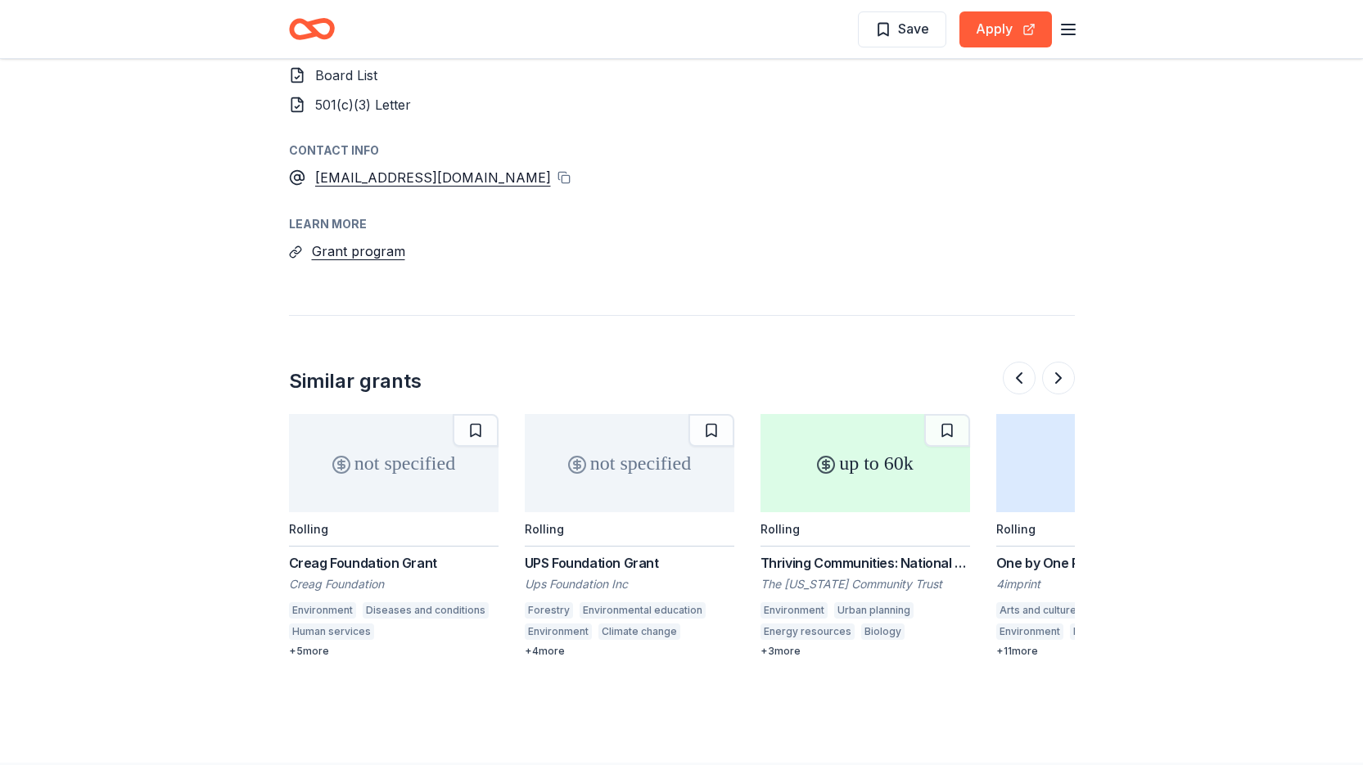
click at [597, 476] on div "not specified" at bounding box center [630, 463] width 210 height 98
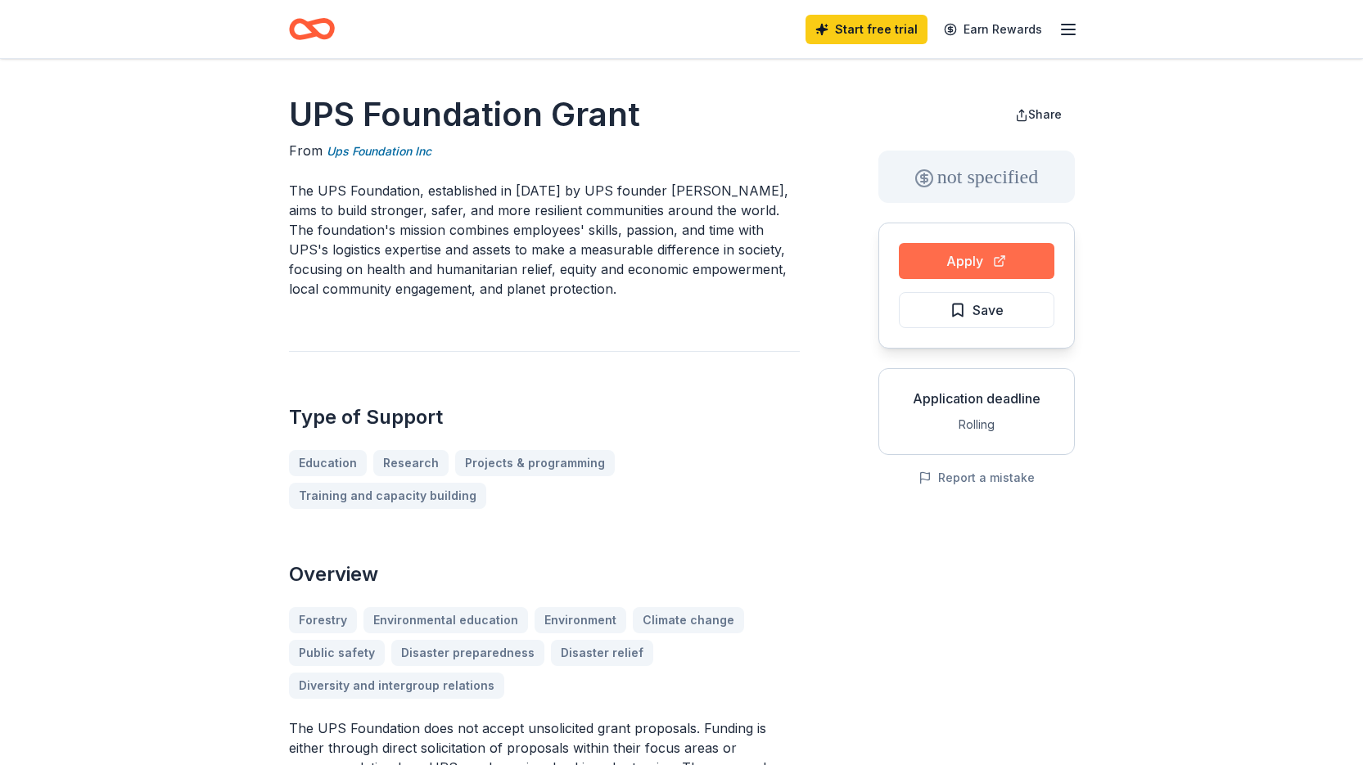
click at [966, 246] on button "Apply" at bounding box center [977, 261] width 156 height 36
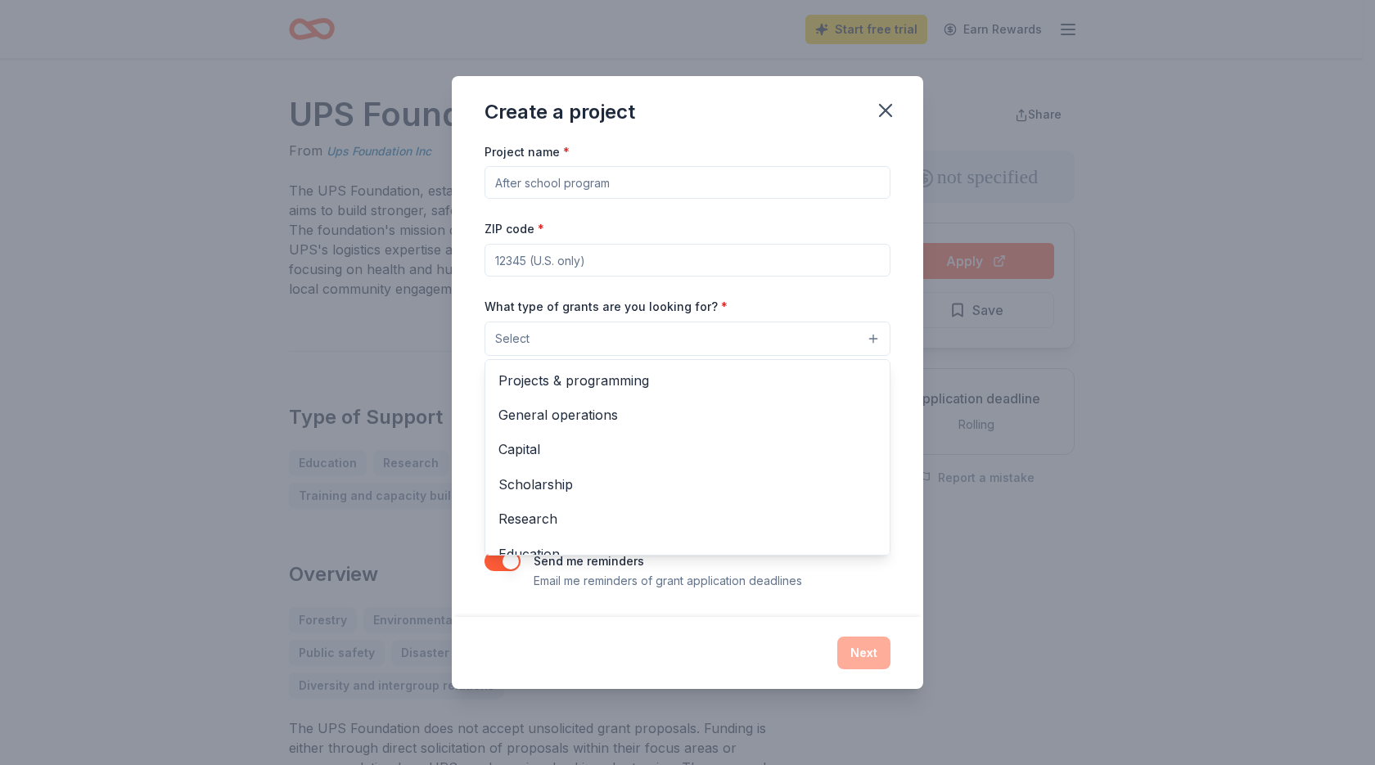
click at [873, 336] on button "Select" at bounding box center [688, 339] width 406 height 34
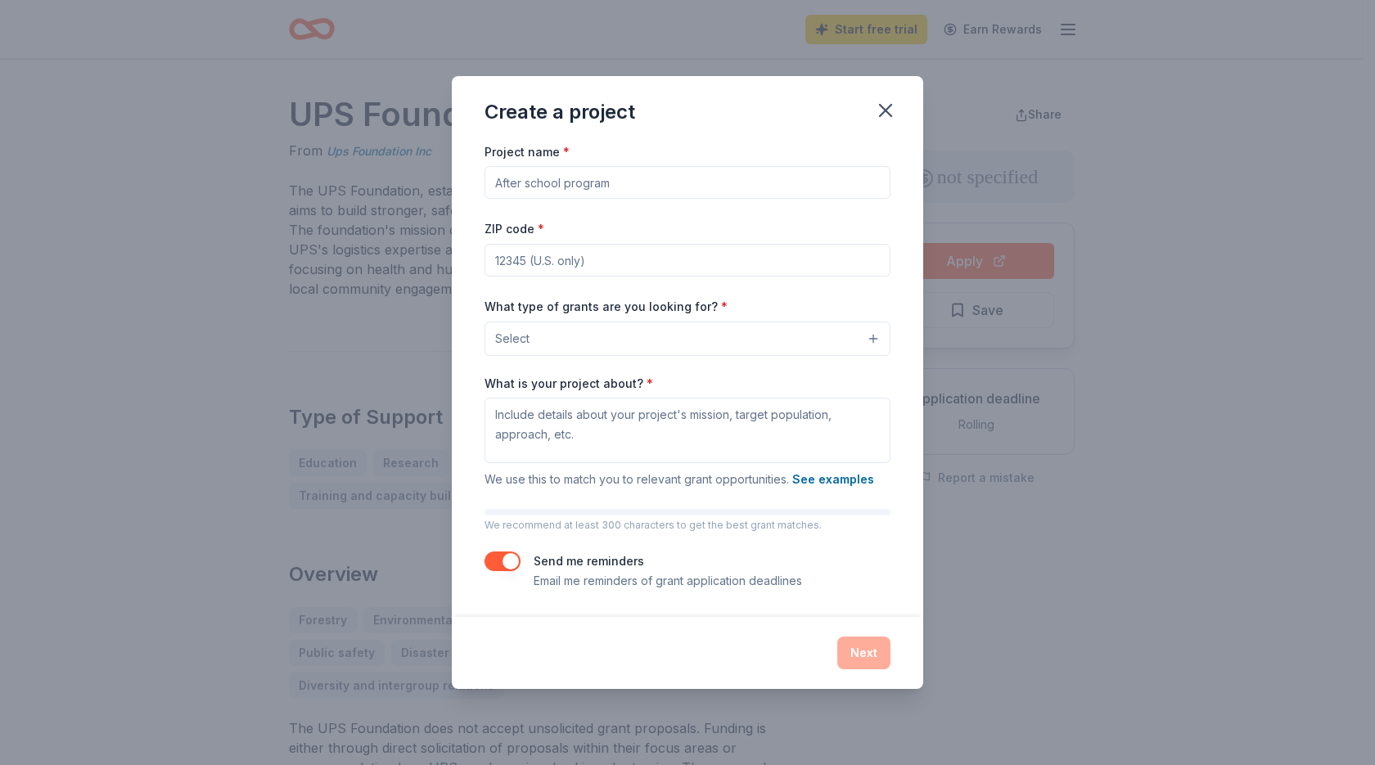
click at [869, 336] on button "Select" at bounding box center [688, 339] width 406 height 34
click at [892, 109] on icon "button" at bounding box center [885, 110] width 23 height 23
